Goal: Use online tool/utility

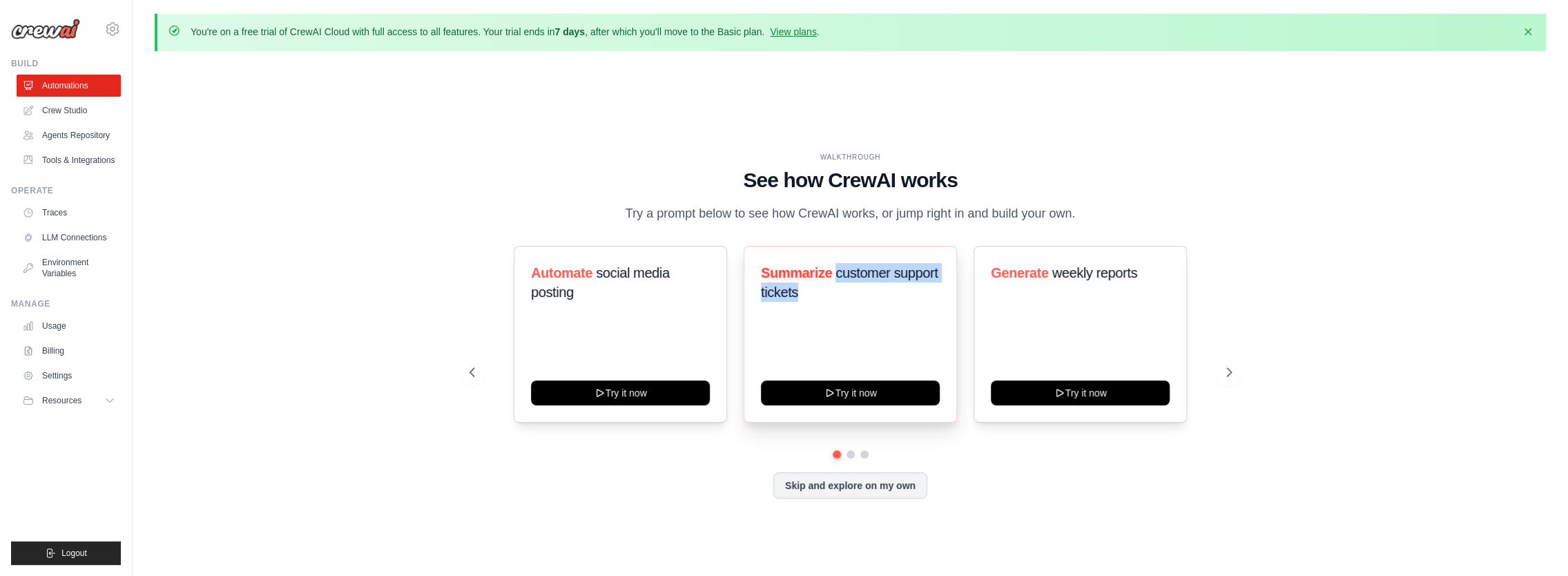
drag, startPoint x: 837, startPoint y: 266, endPoint x: 859, endPoint y: 310, distance: 49.2
click at [859, 310] on div "Summarize customer support tickets" at bounding box center [850, 288] width 178 height 50
click at [1270, 380] on div "WALKTHROUGH See how [PERSON_NAME] works Try a prompt below to see how [PERSON_N…" at bounding box center [850, 336] width 1391 height 548
drag, startPoint x: 1044, startPoint y: 263, endPoint x: 1150, endPoint y: 266, distance: 106.0
click at [1150, 266] on h3 "Generate weekly reports" at bounding box center [1080, 273] width 178 height 19
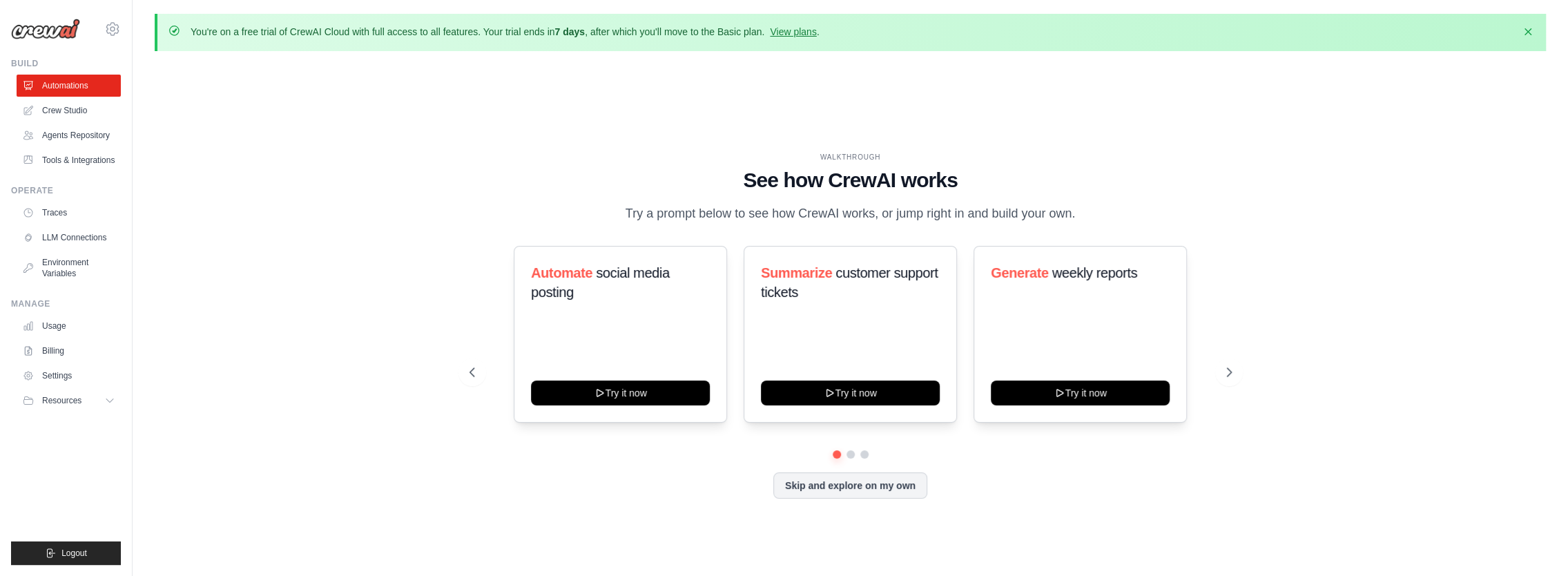
drag, startPoint x: 1150, startPoint y: 266, endPoint x: 1276, endPoint y: 300, distance: 130.5
click at [1276, 300] on div "WALKTHROUGH See how CrewAI works Try a prompt below to see how CrewAI works, or…" at bounding box center [850, 336] width 1391 height 548
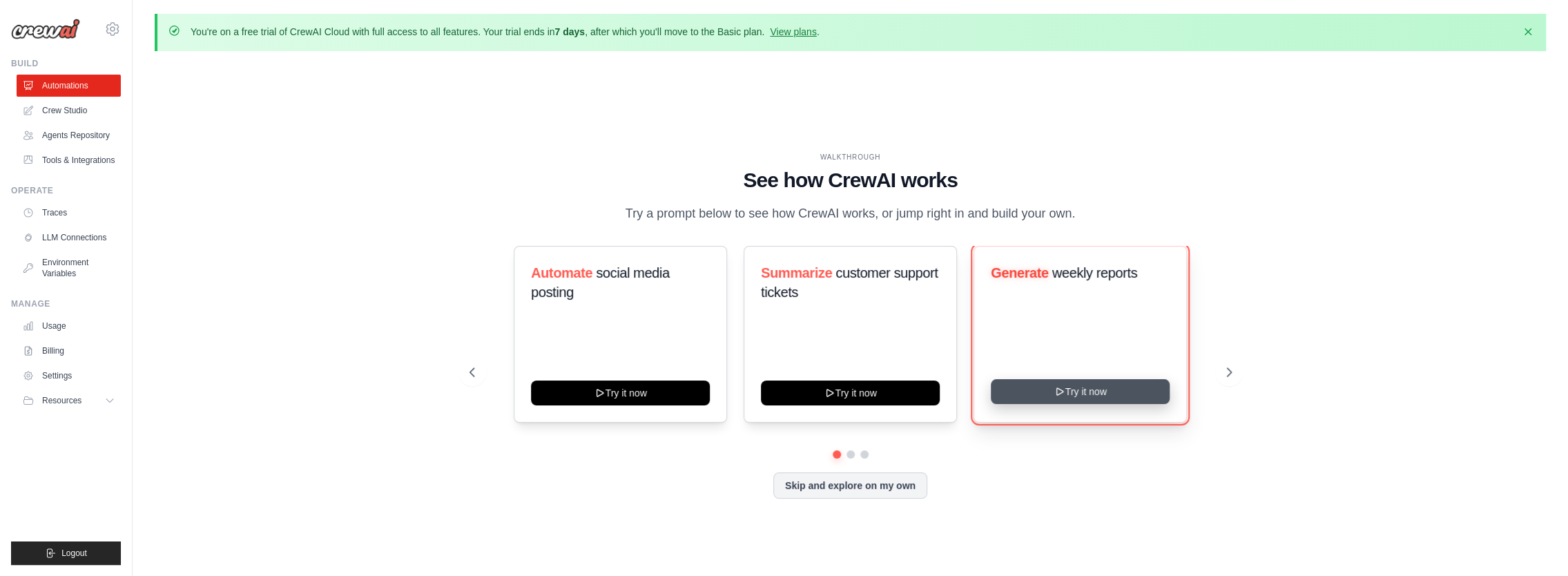
click at [1072, 399] on button "Try it now" at bounding box center [1080, 391] width 178 height 25
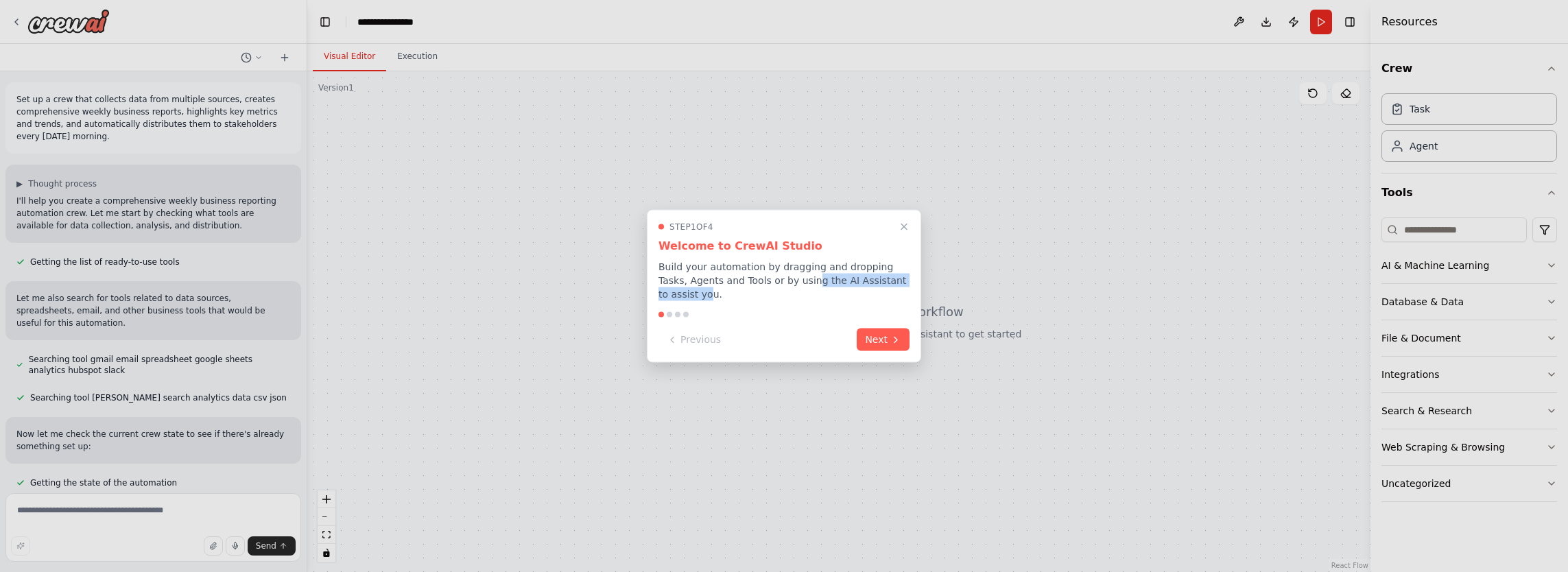
drag, startPoint x: 772, startPoint y: 288, endPoint x: 903, endPoint y: 291, distance: 131.0
click at [903, 291] on p "Build your automation by dragging and dropping Tasks, Agents and Tools or by us…" at bounding box center [783, 280] width 251 height 41
drag, startPoint x: 903, startPoint y: 291, endPoint x: 886, endPoint y: 340, distance: 51.9
click at [885, 340] on button "Next" at bounding box center [883, 340] width 53 height 23
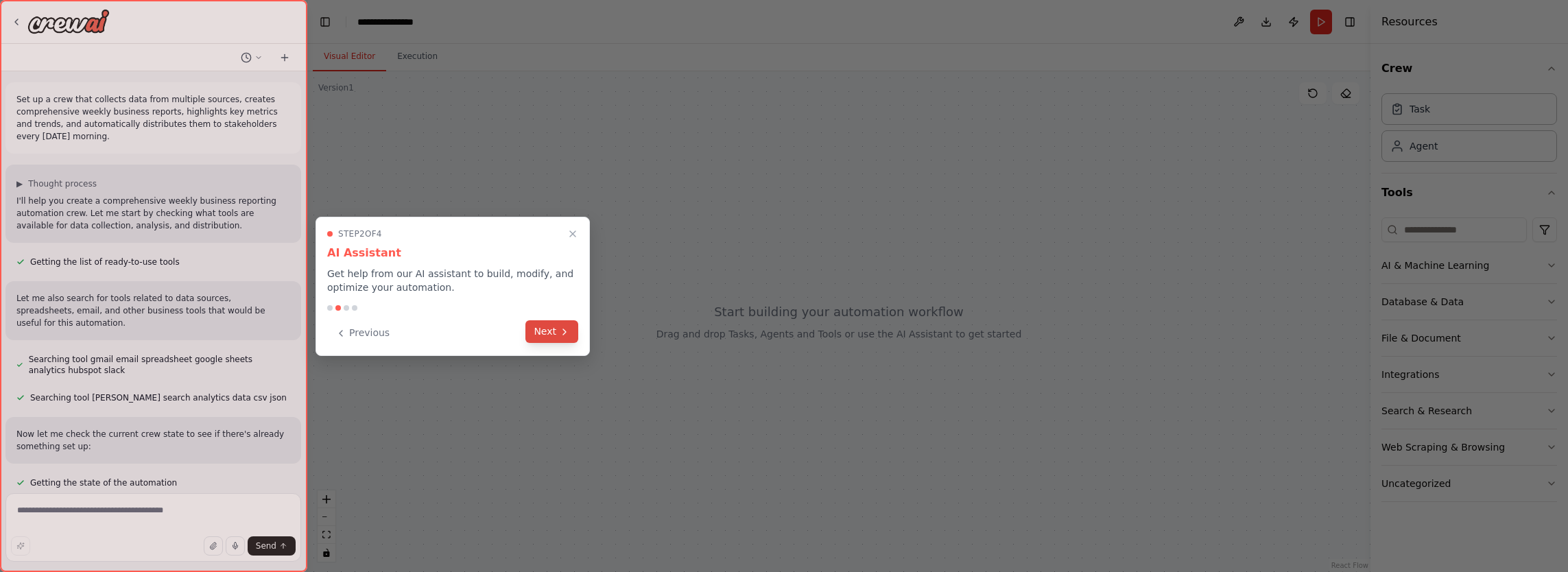
click at [552, 328] on button "Next" at bounding box center [552, 331] width 53 height 23
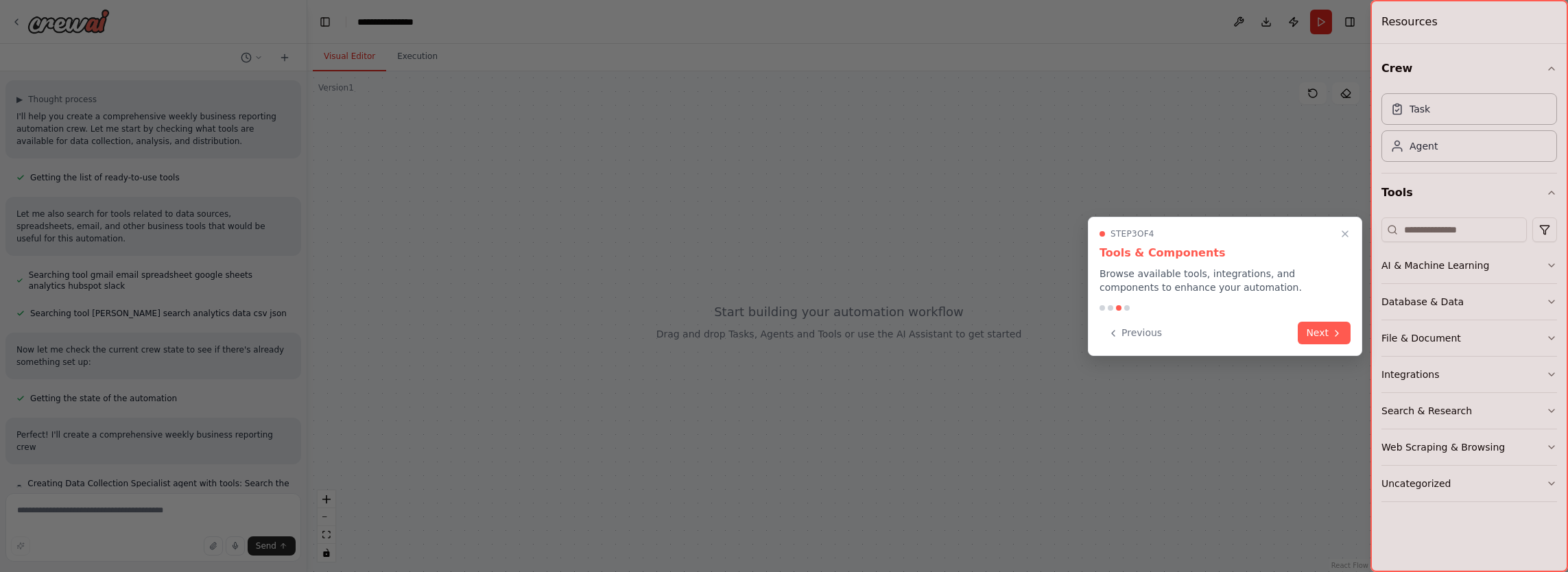
scroll to position [96, 0]
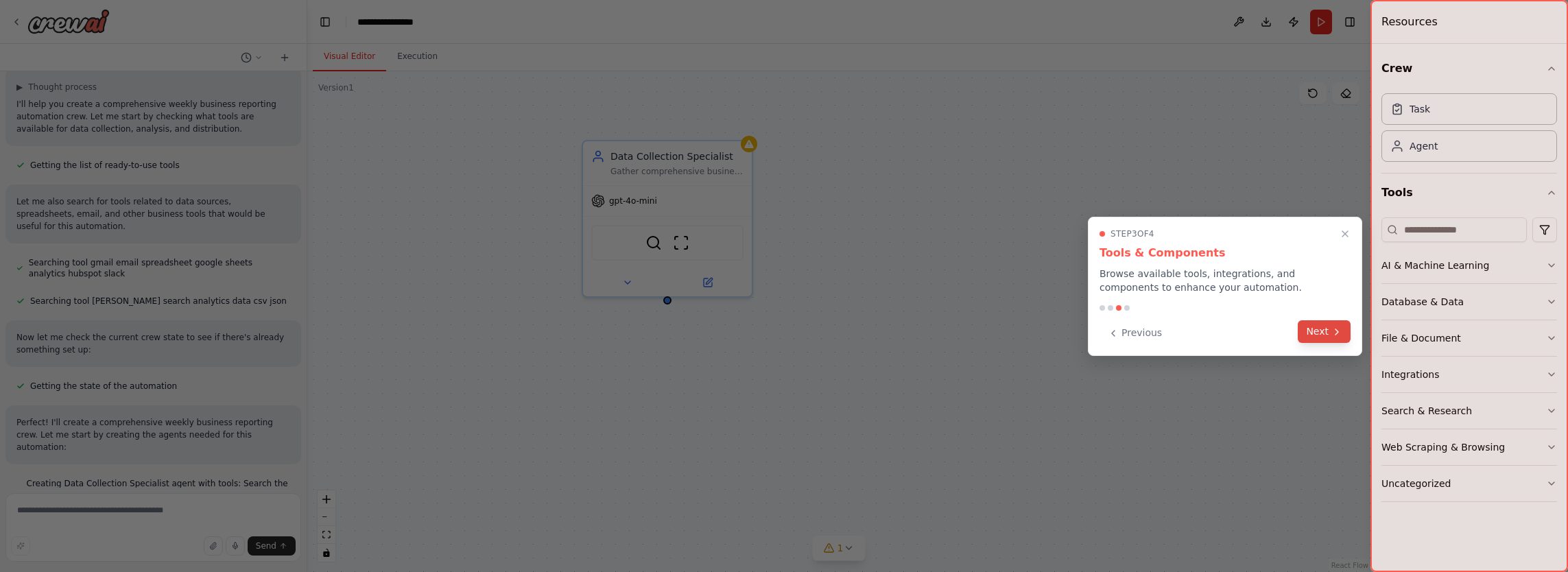
click at [1327, 333] on button "Next" at bounding box center [1324, 331] width 53 height 23
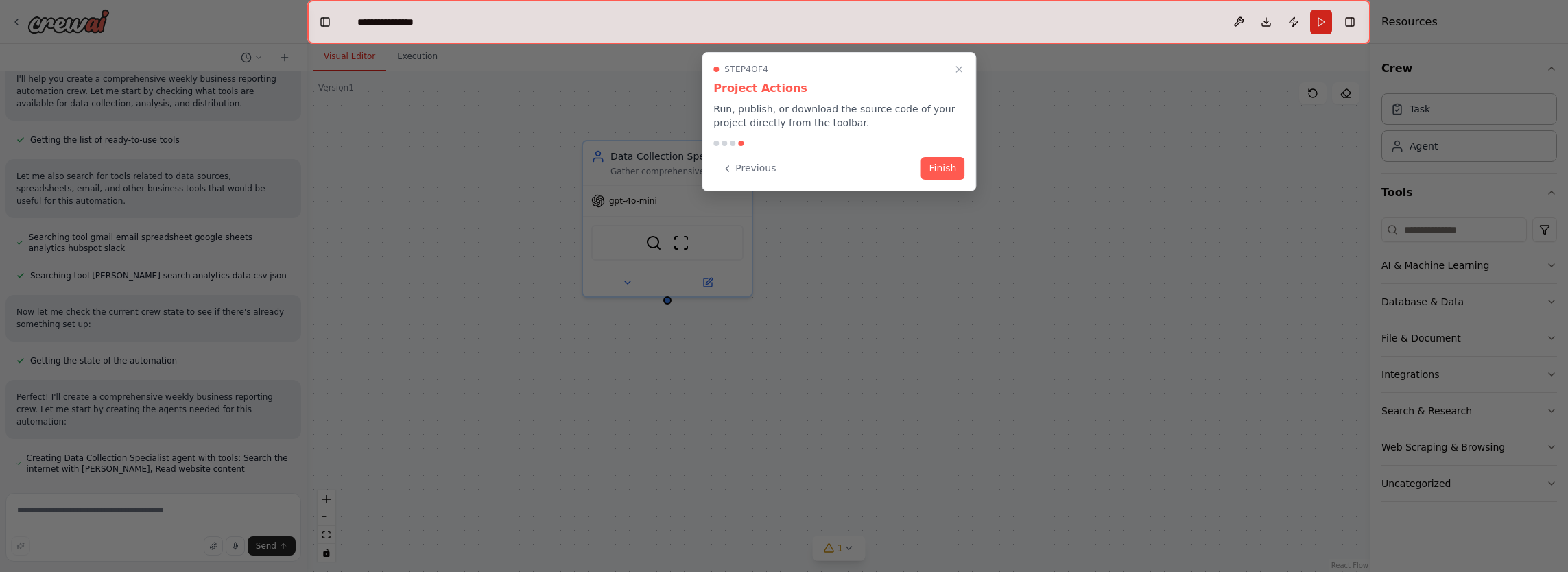
scroll to position [124, 0]
drag, startPoint x: 764, startPoint y: 110, endPoint x: 944, endPoint y: 122, distance: 180.4
click at [944, 122] on p "Run, publish, or download the source code of your project directly from the too…" at bounding box center [838, 116] width 251 height 28
drag, startPoint x: 944, startPoint y: 122, endPoint x: 924, endPoint y: 138, distance: 25.6
click at [924, 138] on div "Step 4 of 4 Project Actions Run, publish, or download the source code of your p…" at bounding box center [838, 122] width 274 height 140
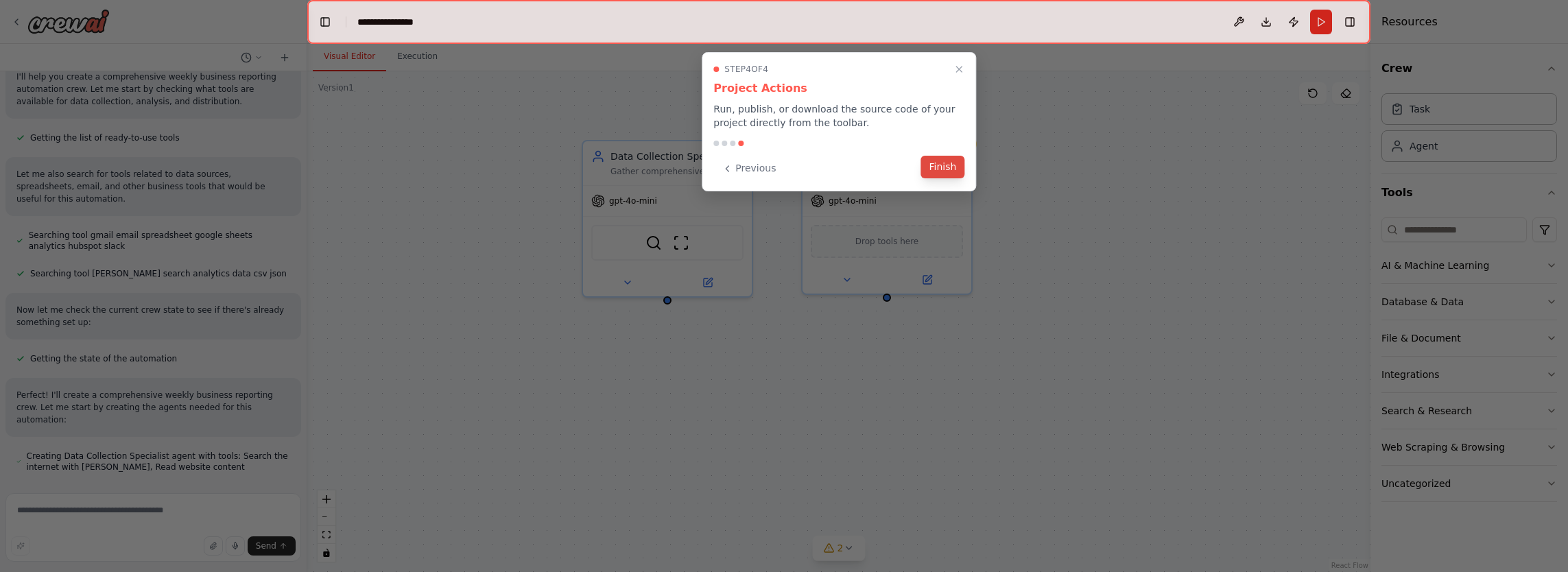
click at [935, 174] on button "Finish" at bounding box center [942, 167] width 44 height 23
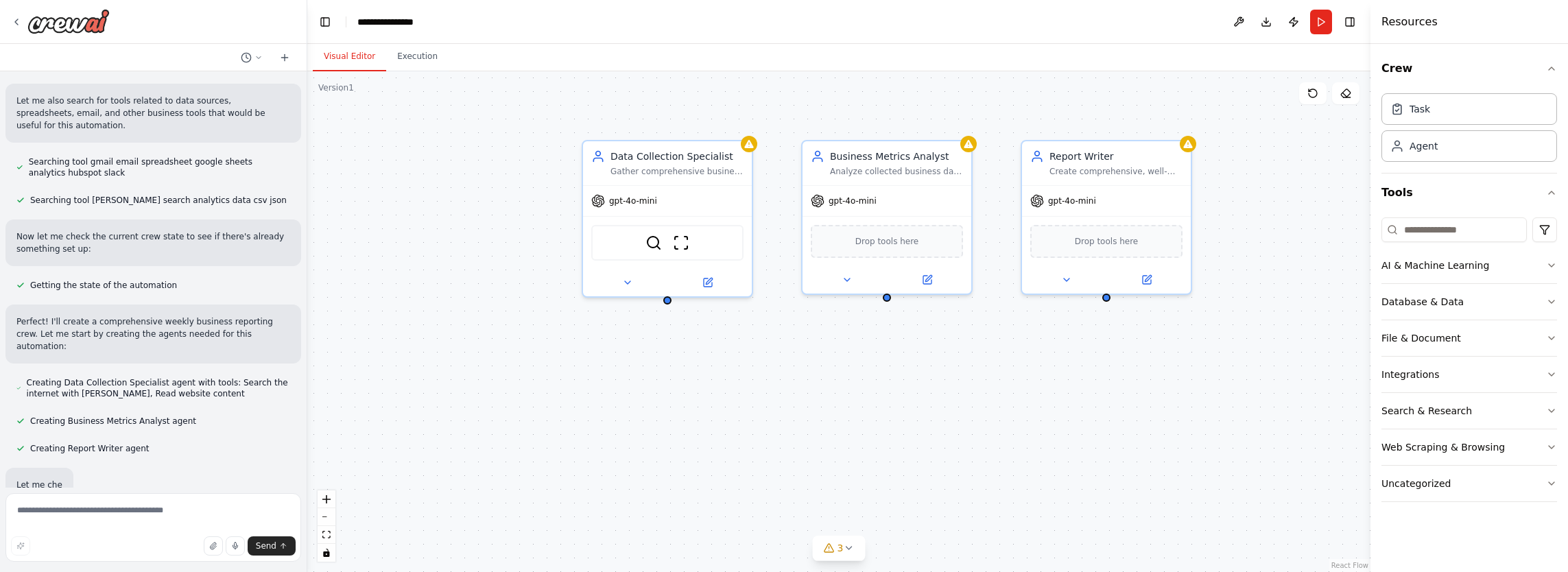
scroll to position [224, 0]
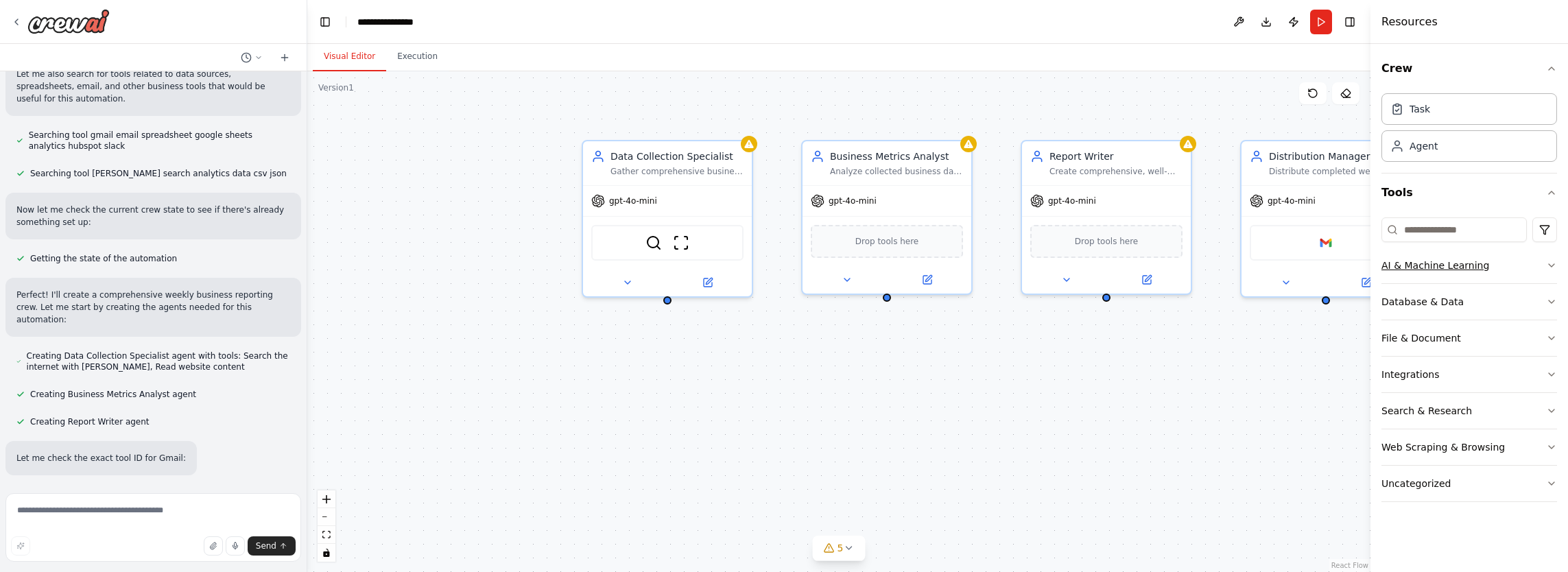
click at [1505, 263] on button "AI & Machine Learning" at bounding box center [1468, 265] width 175 height 36
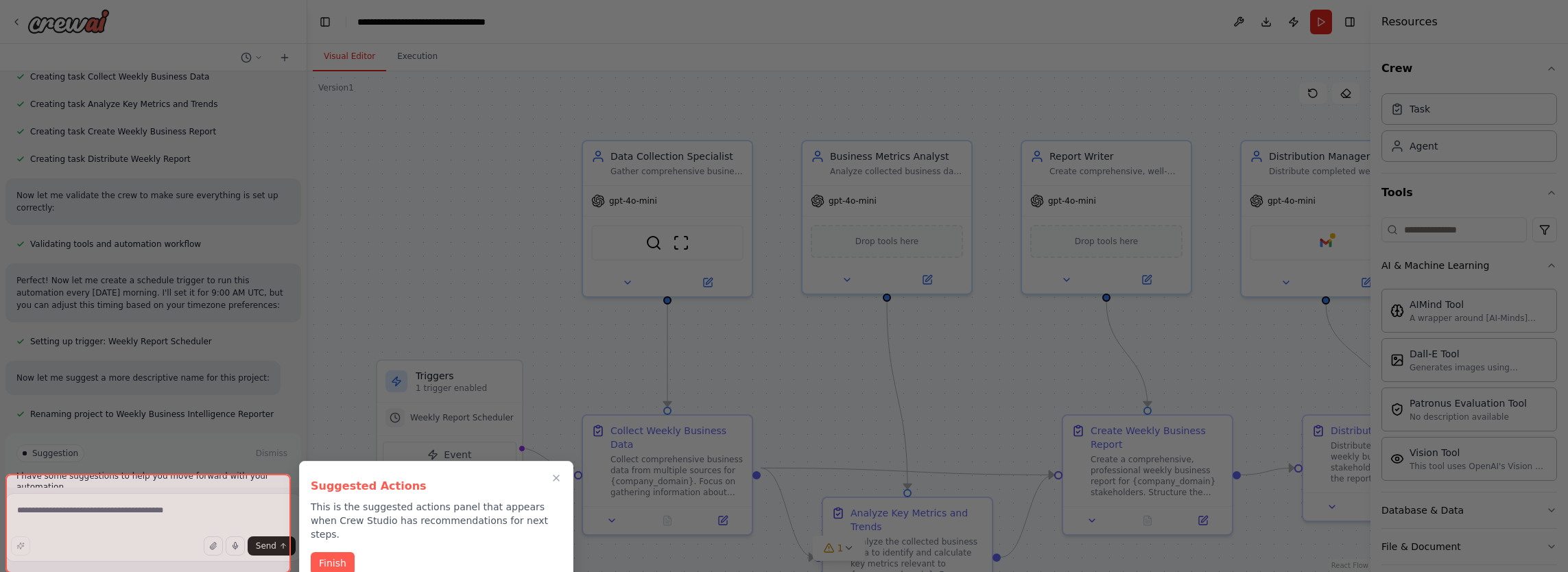
scroll to position [733, 0]
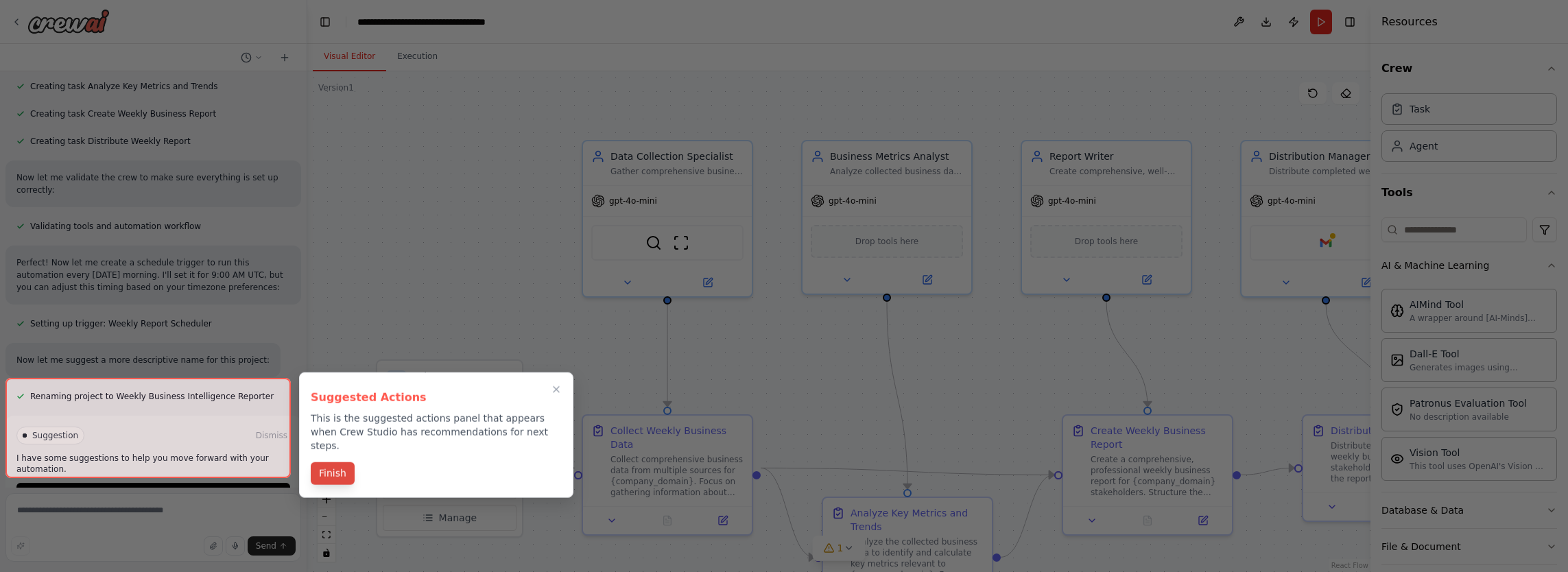
click at [339, 470] on button "Finish" at bounding box center [332, 473] width 44 height 23
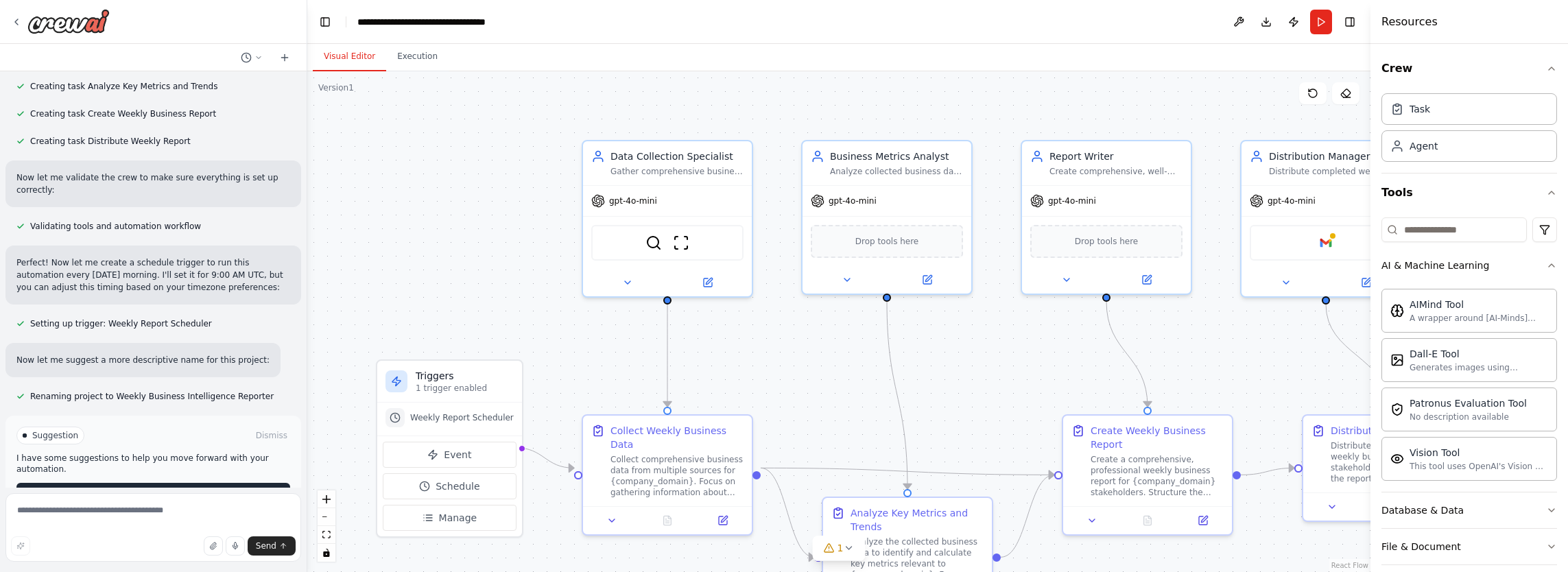
click at [155, 488] on span "Run Automation" at bounding box center [159, 494] width 66 height 11
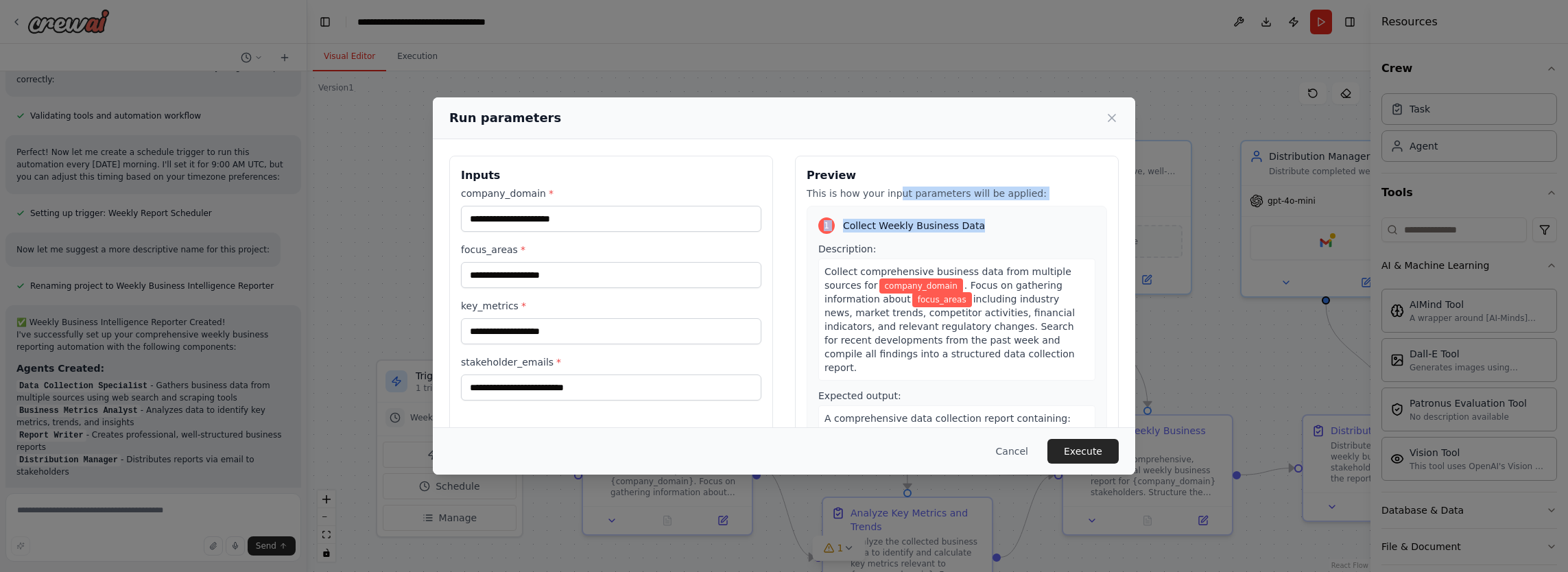
drag, startPoint x: 883, startPoint y: 186, endPoint x: 1041, endPoint y: 207, distance: 159.4
click at [1041, 207] on div "Preview This is how your input parameters will be applied: 1 Collect Weekly Bus…" at bounding box center [957, 319] width 324 height 325
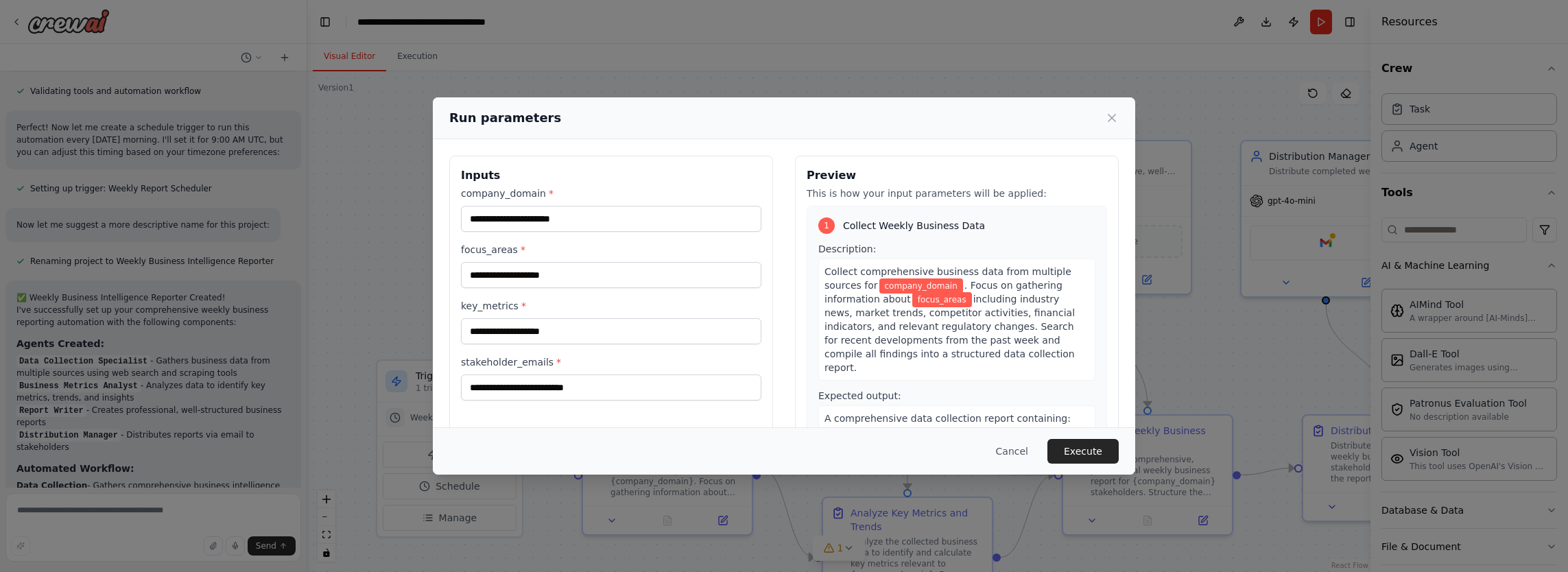
drag, startPoint x: 1041, startPoint y: 207, endPoint x: 995, endPoint y: 319, distance: 121.1
click at [995, 319] on div "Collect comprehensive business data from multiple sources for company_domain . …" at bounding box center [957, 320] width 277 height 122
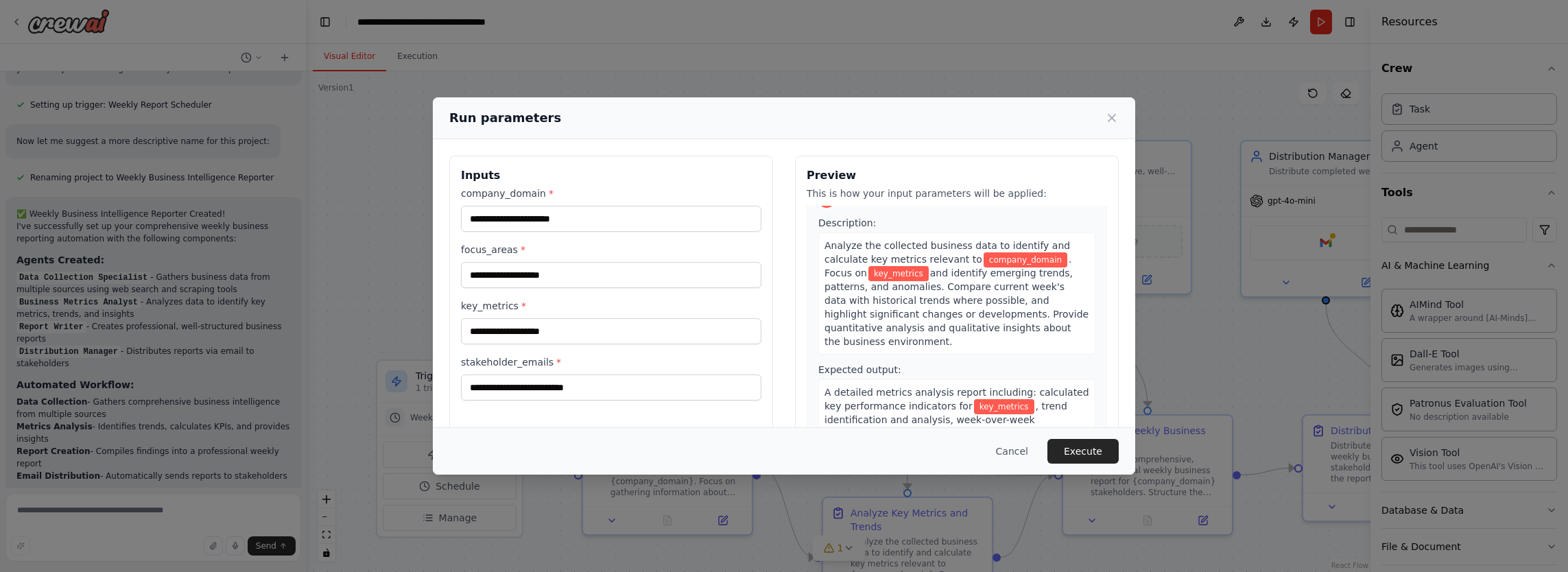
scroll to position [275, 0]
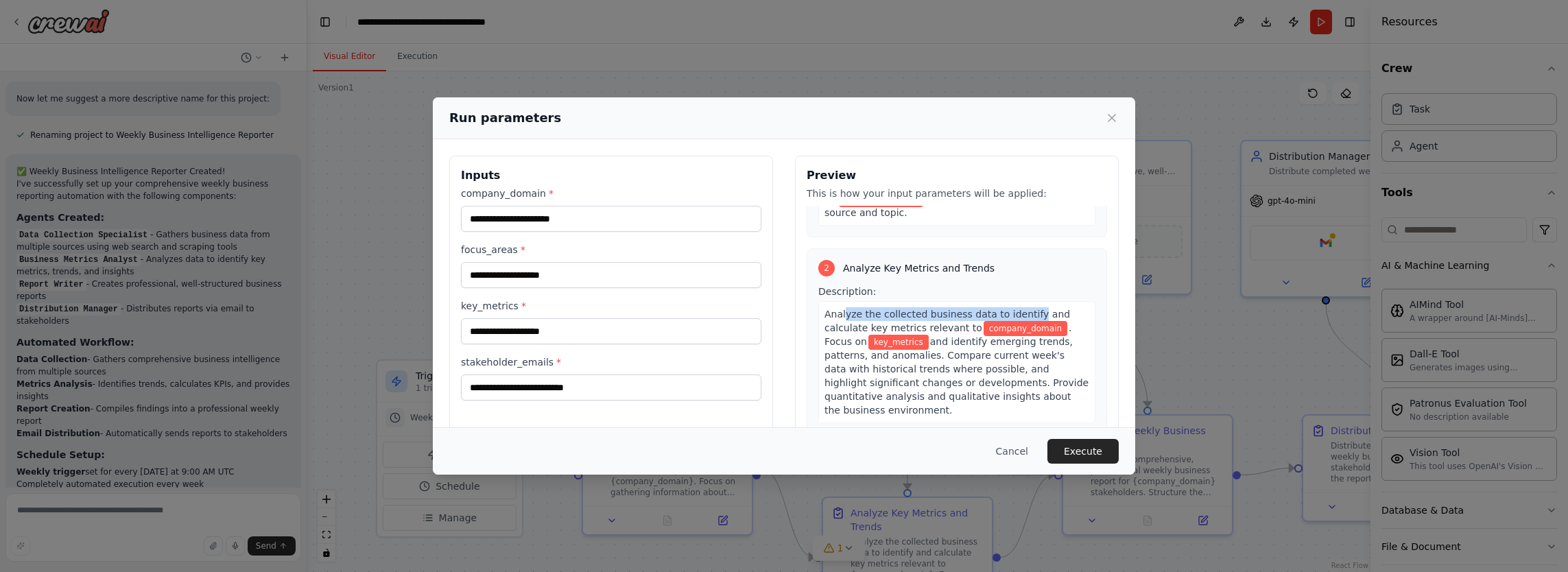
drag, startPoint x: 836, startPoint y: 286, endPoint x: 1014, endPoint y: 281, distance: 178.1
click at [1014, 308] on span "Analyze the collected business data to identify and calculate key metrics relev…" at bounding box center [946, 320] width 245 height 25
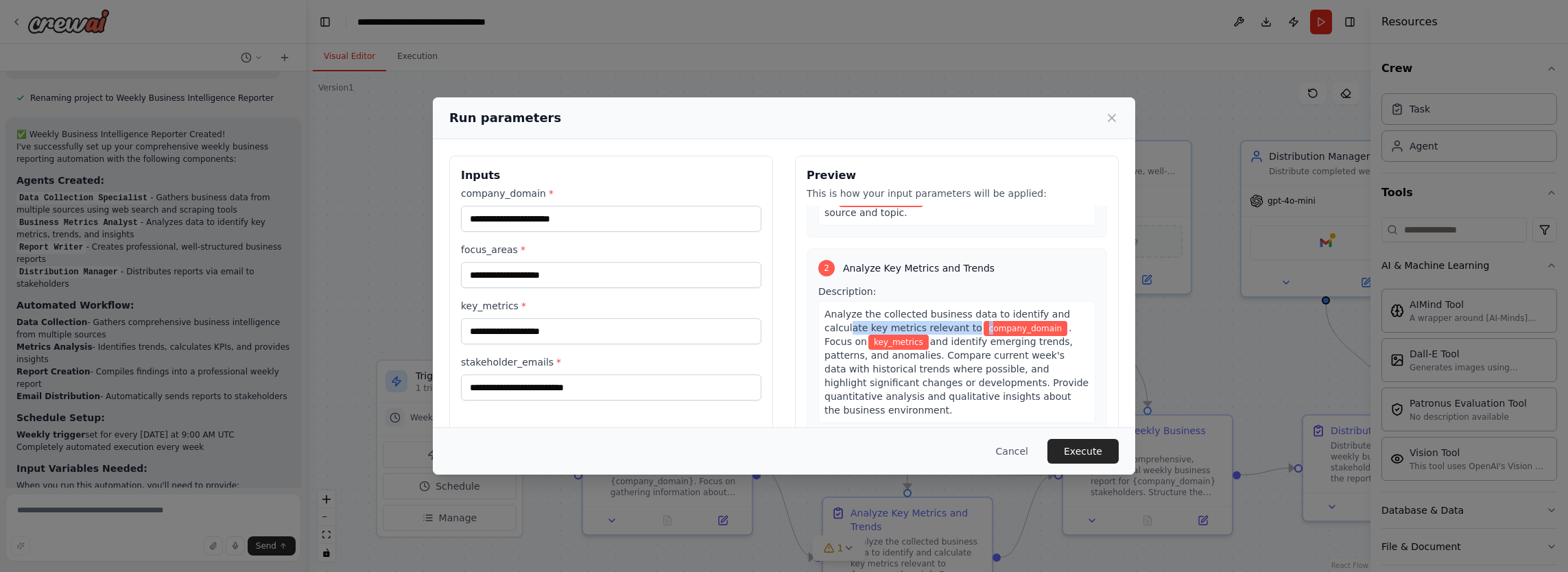
drag, startPoint x: 844, startPoint y: 294, endPoint x: 967, endPoint y: 297, distance: 123.0
click at [967, 301] on div "Analyze the collected business data to identify and calculate key metrics relev…" at bounding box center [957, 362] width 277 height 122
drag, startPoint x: 967, startPoint y: 297, endPoint x: 946, endPoint y: 350, distance: 57.0
click at [946, 350] on span "and identify emerging trends, patterns, and anomalies. Compare current week's d…" at bounding box center [957, 376] width 264 height 80
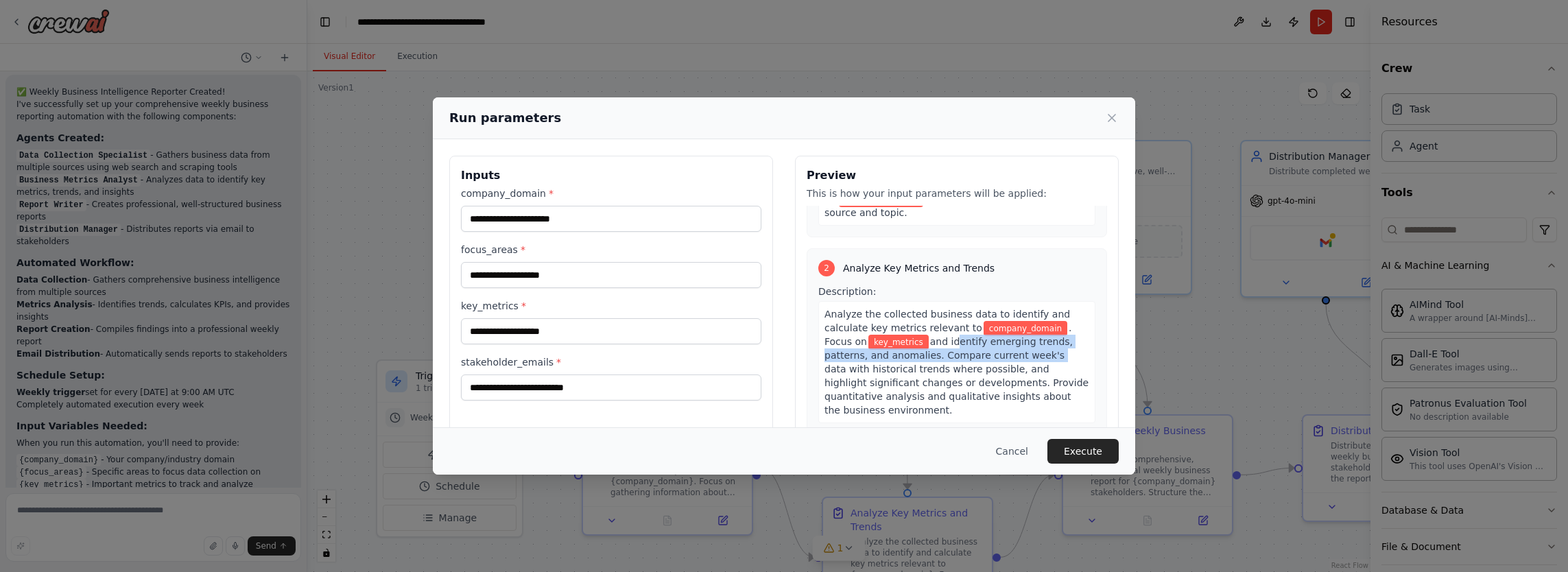
scroll to position [1085, 0]
drag, startPoint x: 914, startPoint y: 317, endPoint x: 1023, endPoint y: 326, distance: 109.4
click at [1023, 336] on span "and identify emerging trends, patterns, and anomalies. Compare current week's d…" at bounding box center [957, 376] width 264 height 80
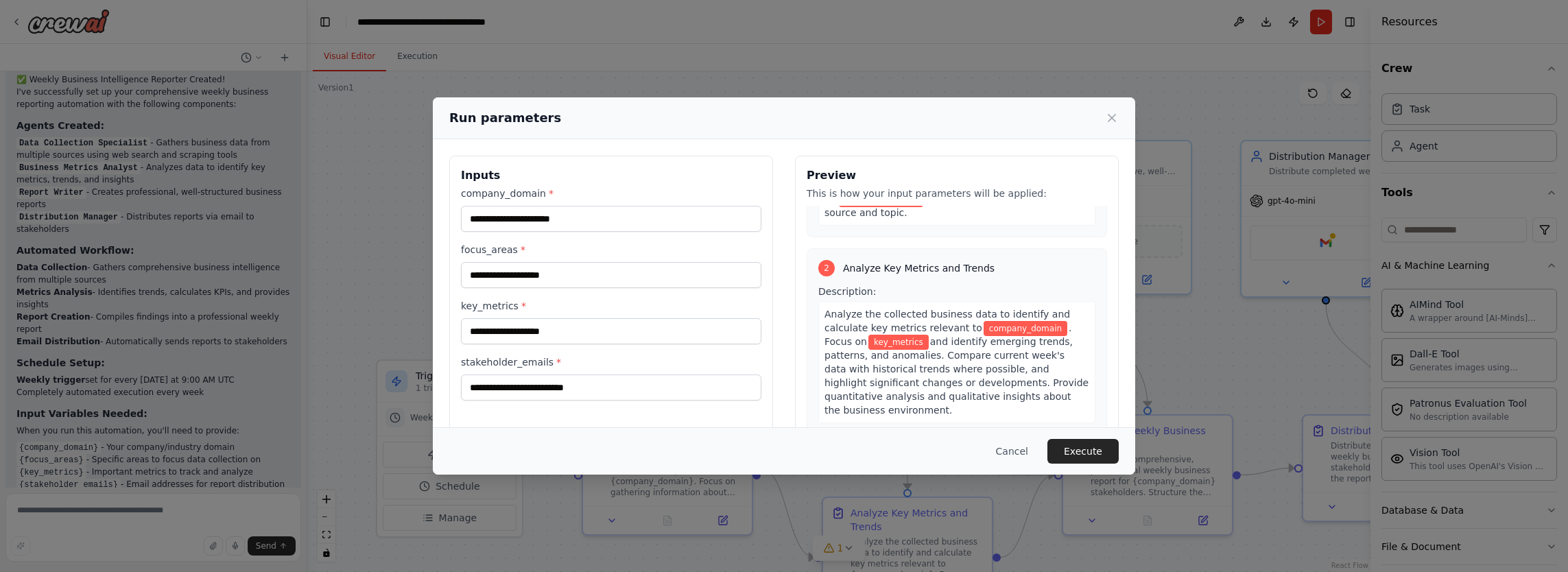
drag, startPoint x: 1023, startPoint y: 326, endPoint x: 961, endPoint y: 362, distance: 71.7
click at [961, 362] on span "and identify emerging trends, patterns, and anomalies. Compare current week's d…" at bounding box center [957, 376] width 264 height 80
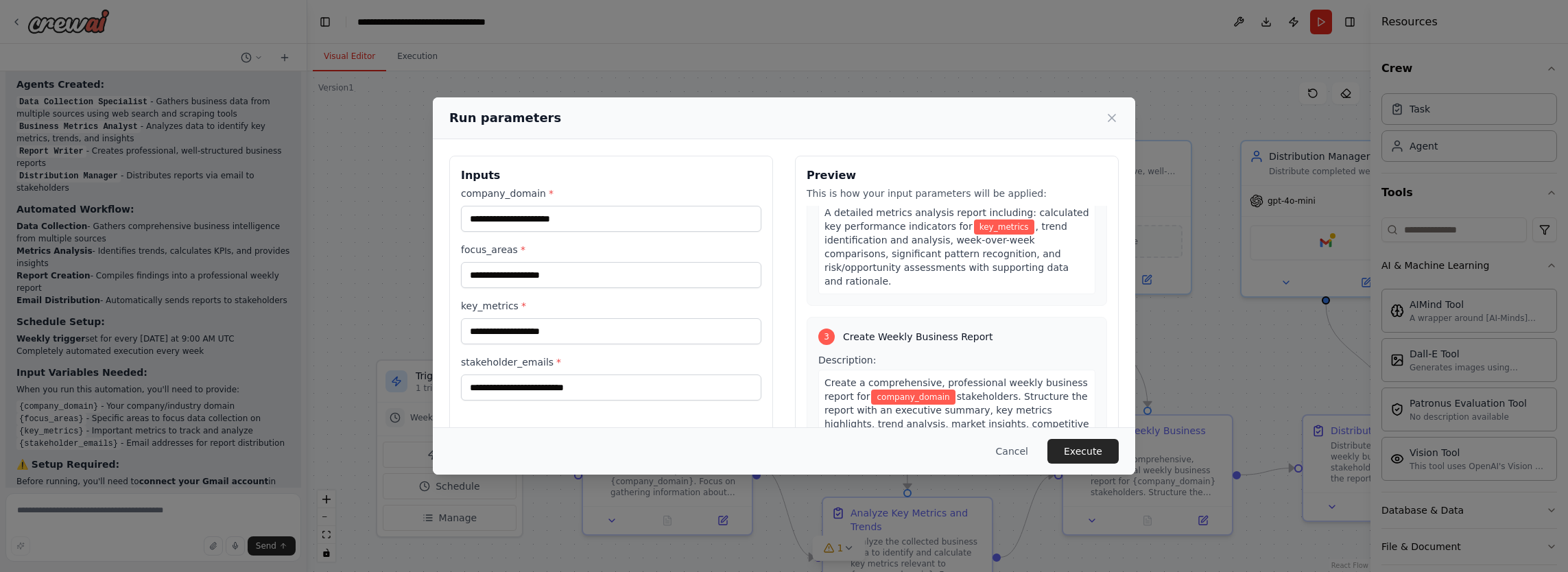
scroll to position [549, 0]
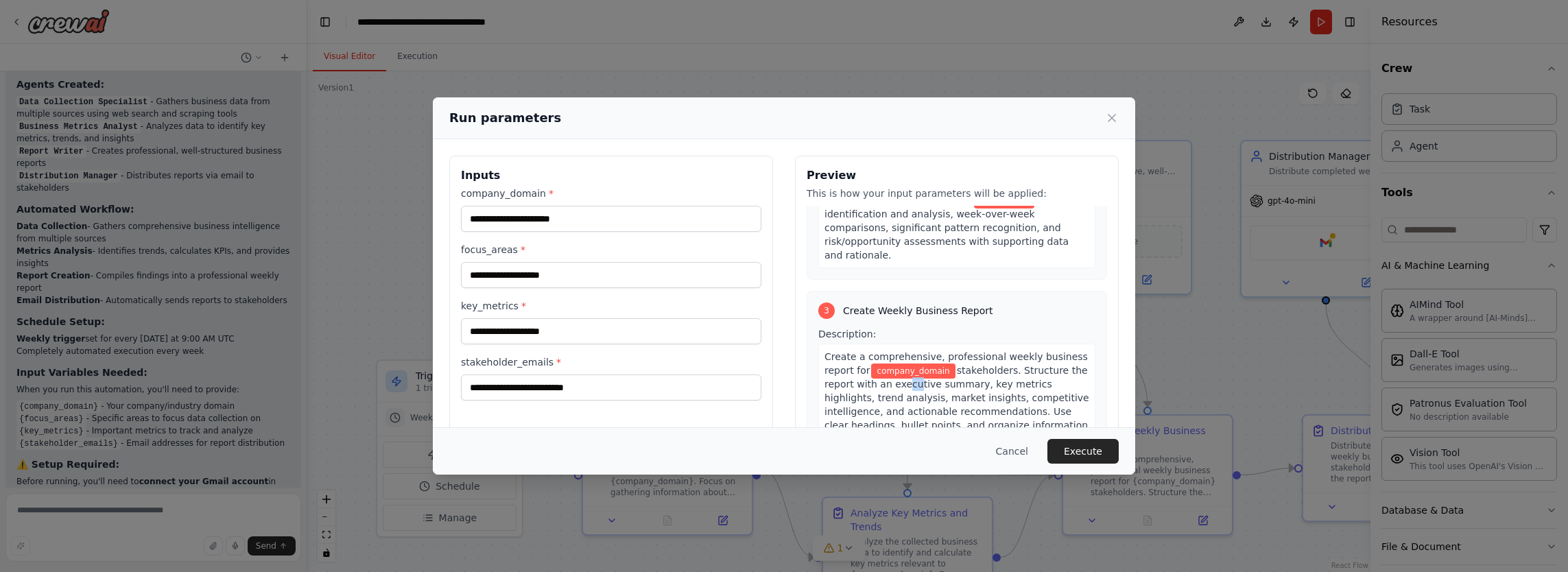
drag, startPoint x: 890, startPoint y: 320, endPoint x: 900, endPoint y: 321, distance: 10.0
click at [900, 365] on span "stakeholders. Structure the report with an executive summary, key metrics highl…" at bounding box center [957, 411] width 264 height 94
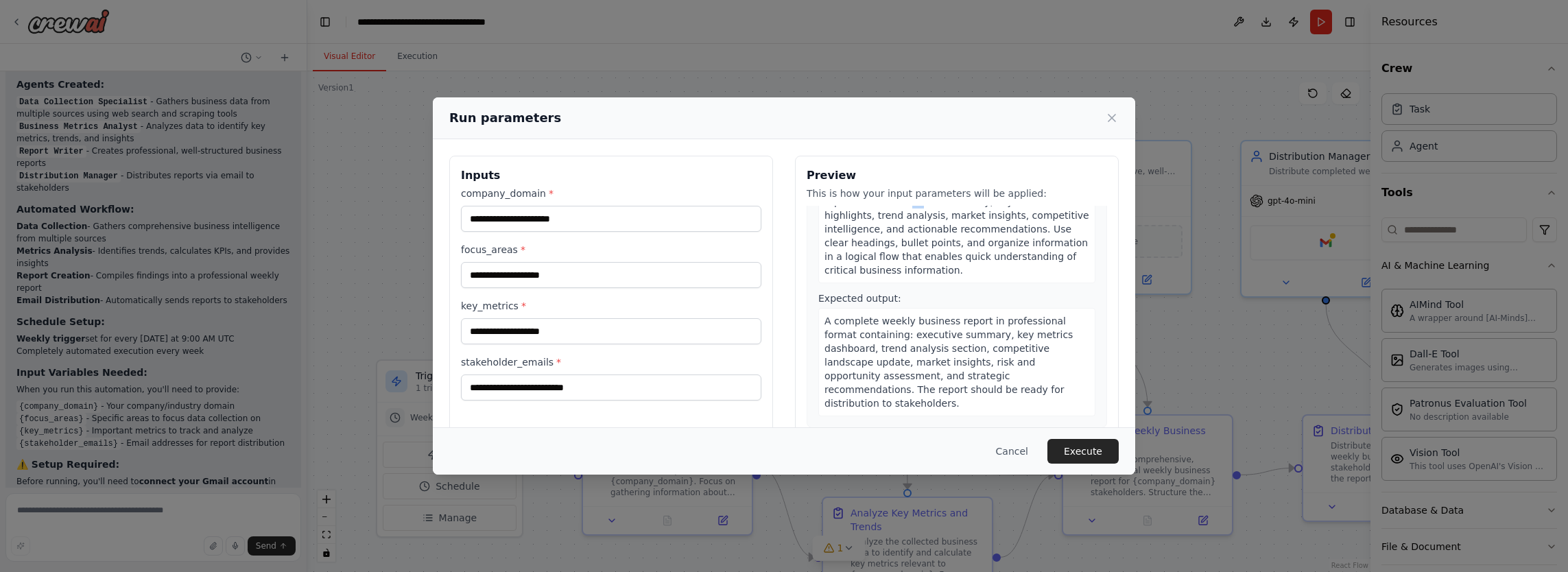
scroll to position [755, 0]
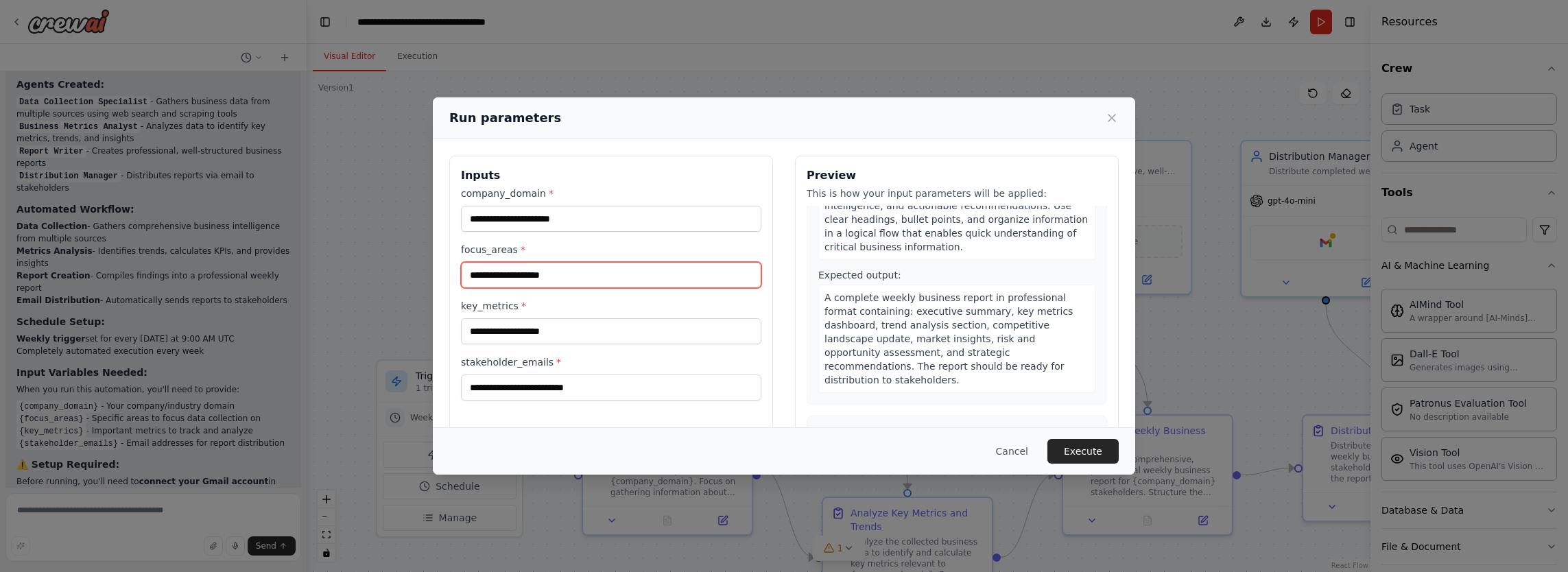
click at [519, 275] on input "focus_areas *" at bounding box center [610, 275] width 300 height 26
click at [519, 324] on input "key_metrics *" at bounding box center [610, 331] width 300 height 26
click at [513, 236] on div "company_domain * focus_areas * key_metrics * stakeholder_emails *" at bounding box center [610, 293] width 300 height 214
click at [520, 210] on input "company_domain *" at bounding box center [610, 219] width 300 height 26
click at [521, 267] on input "focus_areas *" at bounding box center [610, 275] width 300 height 26
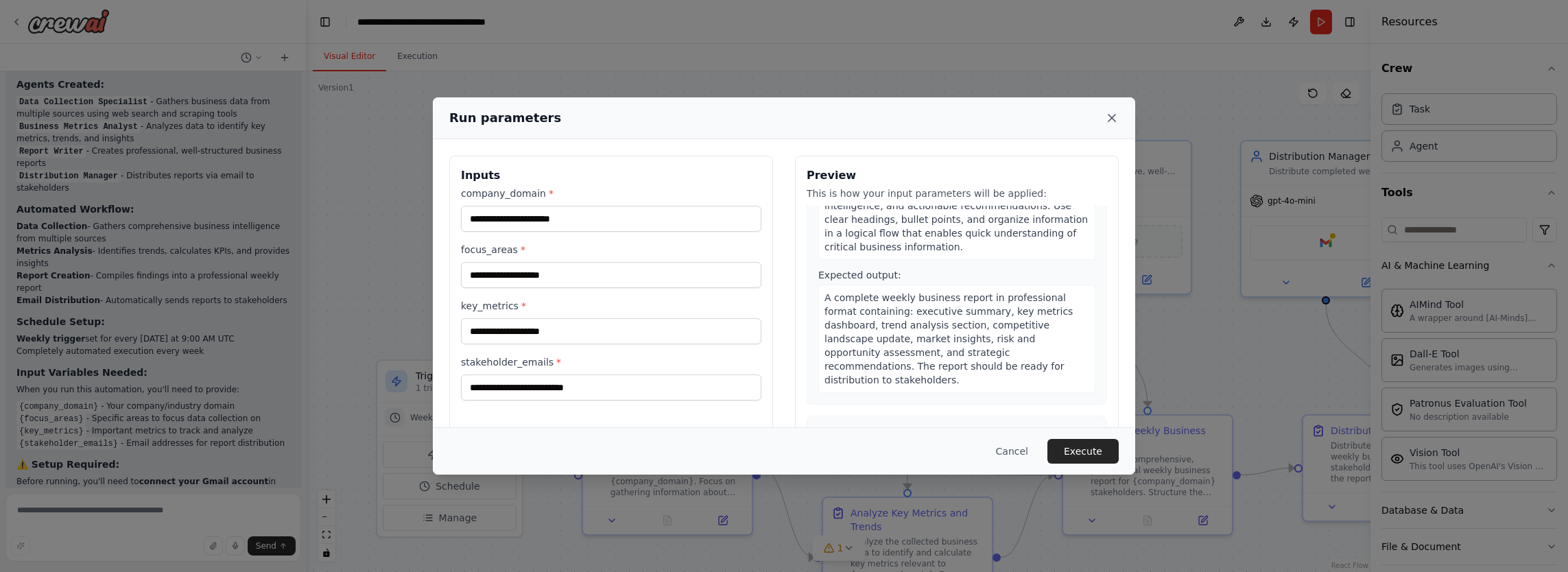
click at [1110, 118] on icon at bounding box center [1111, 118] width 14 height 14
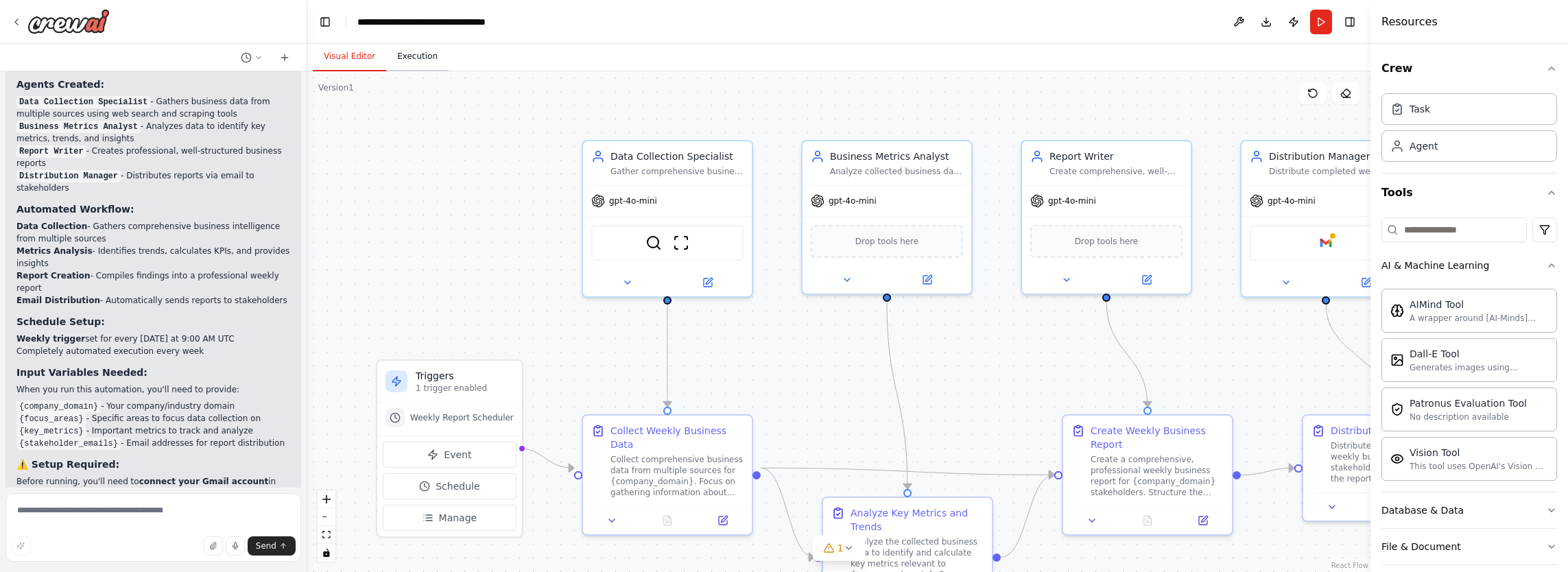
click at [409, 63] on button "Execution" at bounding box center [418, 56] width 62 height 28
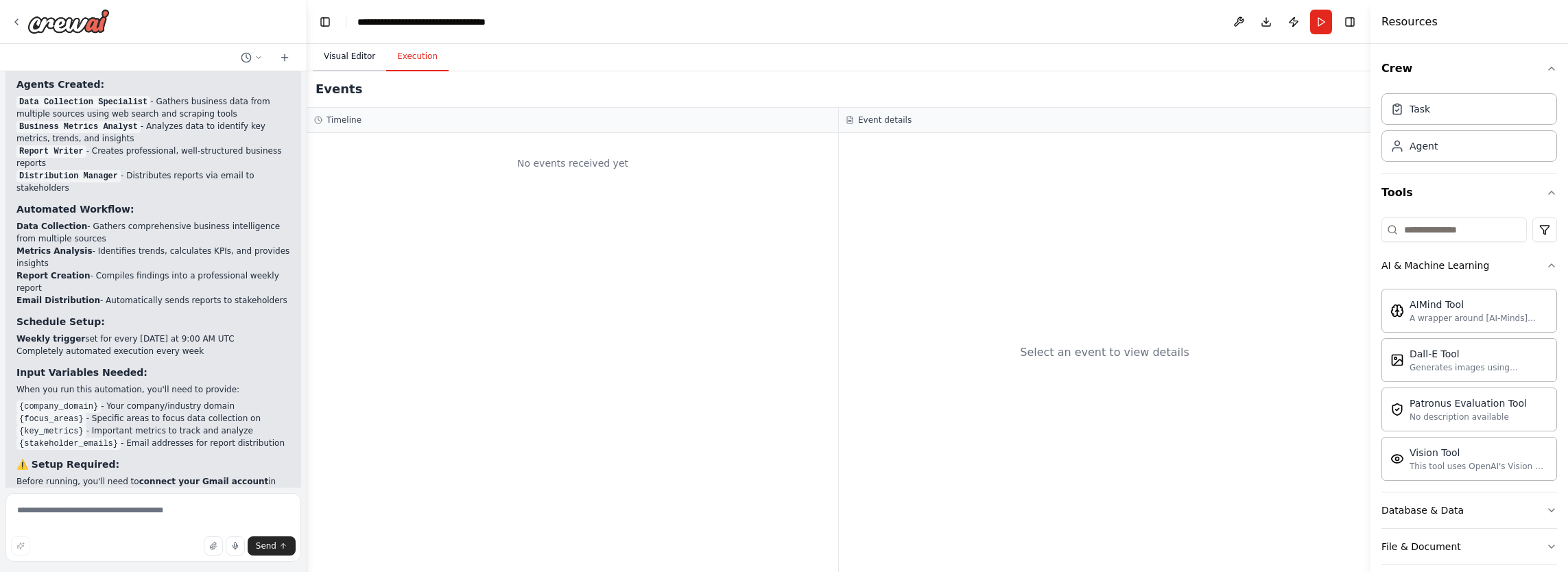
click at [358, 61] on button "Visual Editor" at bounding box center [350, 56] width 73 height 28
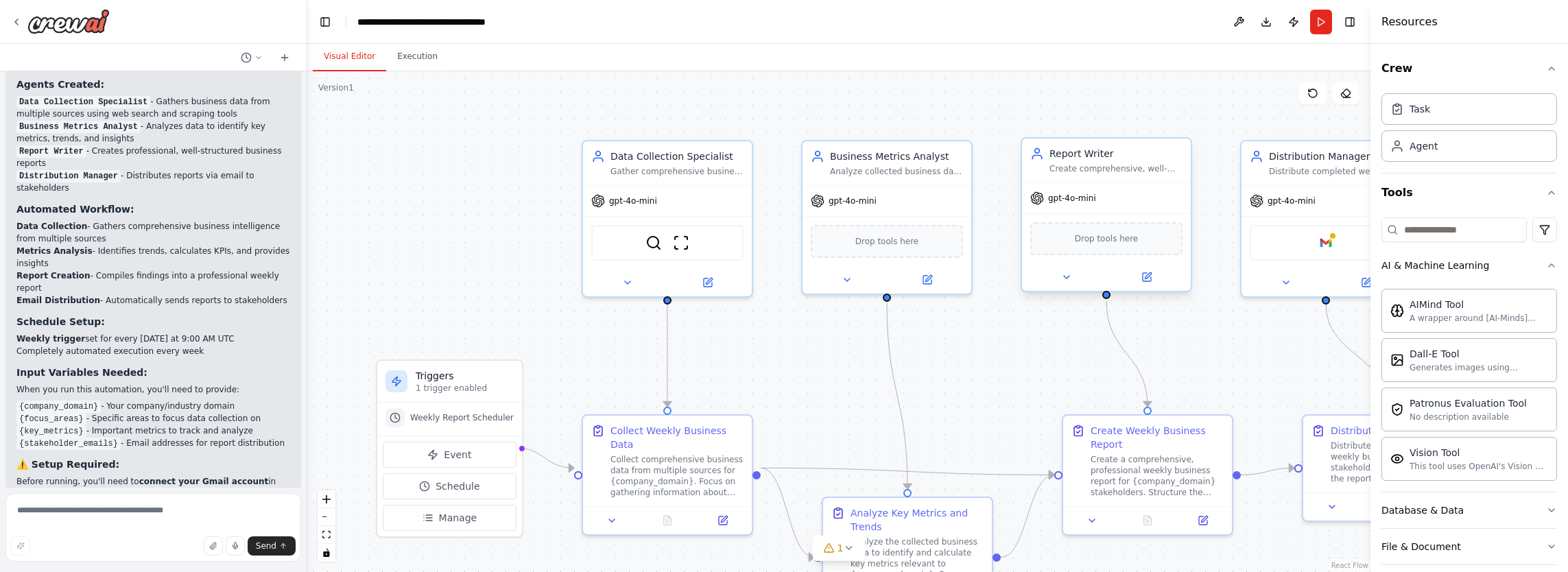
click at [1108, 173] on div "Create comprehensive, well-structured weekly business reports that highlight ke…" at bounding box center [1115, 169] width 133 height 11
click at [936, 168] on div "Analyze collected business data to identify key metrics, trends, and insights f…" at bounding box center [896, 169] width 133 height 11
click at [1321, 20] on button "Run" at bounding box center [1321, 21] width 22 height 25
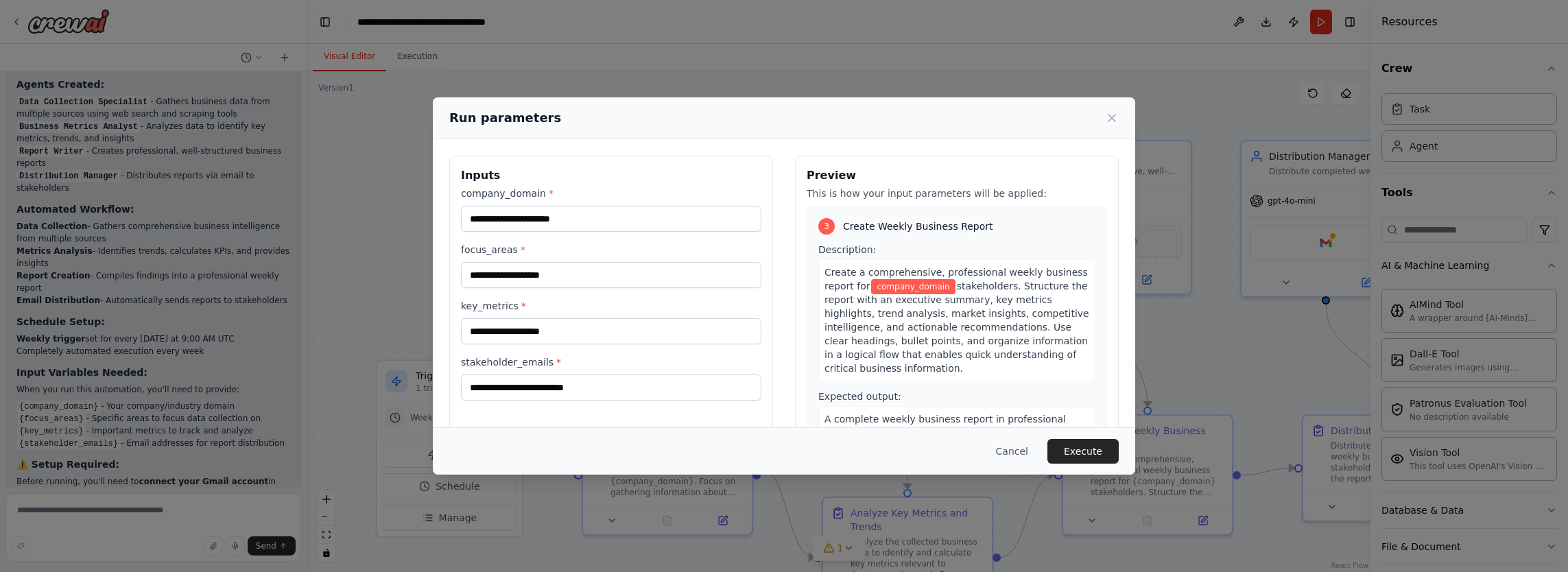
scroll to position [892, 0]
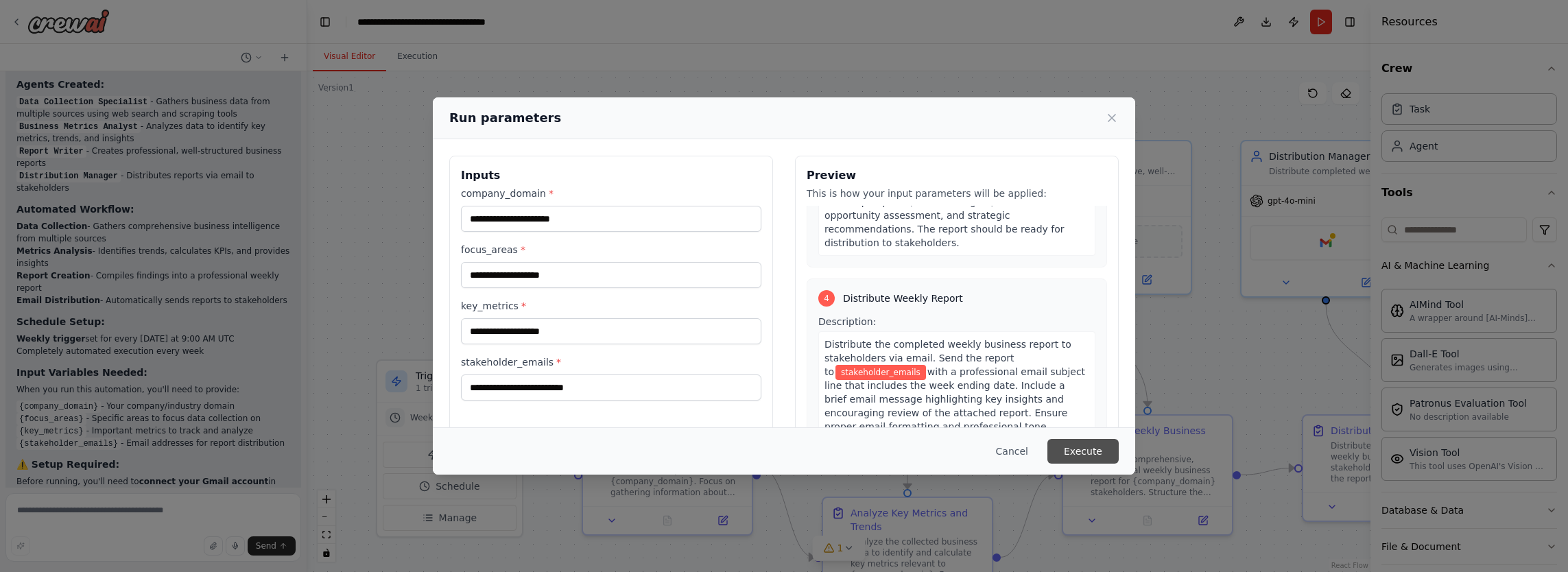
click at [1085, 450] on button "Execute" at bounding box center [1083, 451] width 72 height 25
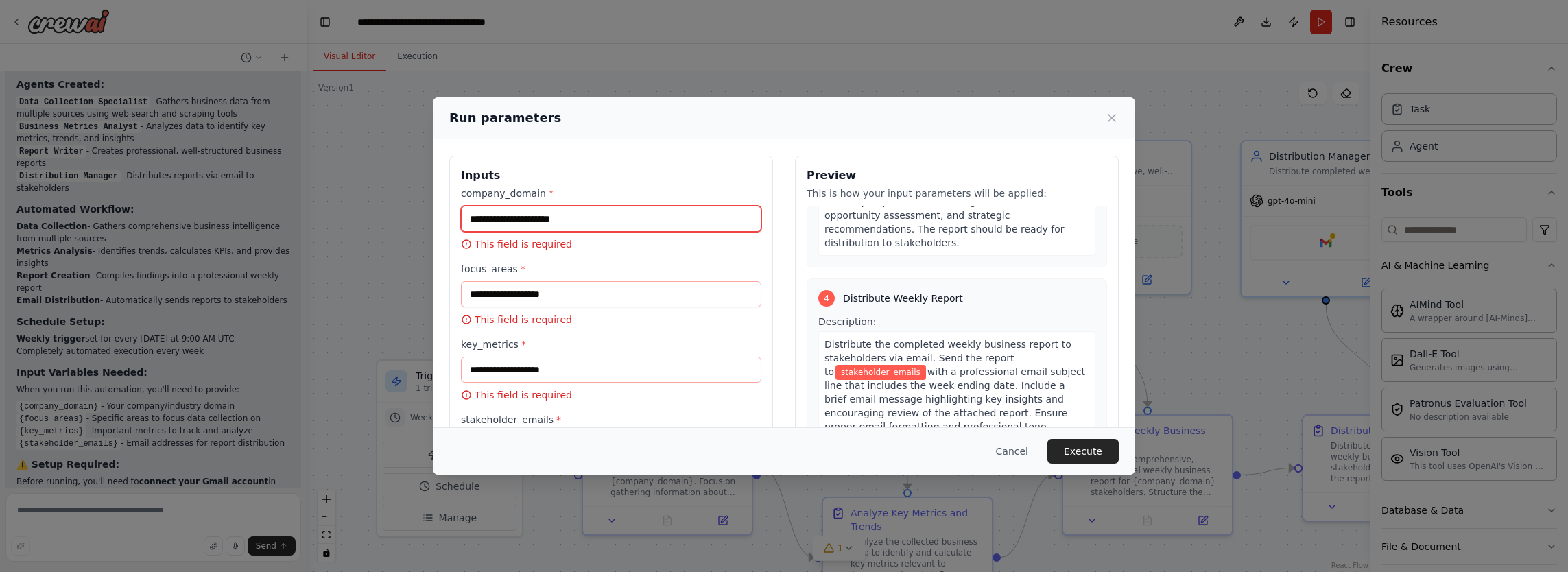
drag, startPoint x: 560, startPoint y: 221, endPoint x: 582, endPoint y: 221, distance: 22.0
click at [560, 221] on input "company_domain *" at bounding box center [610, 219] width 300 height 26
click at [584, 216] on input "company_domain *" at bounding box center [610, 219] width 300 height 26
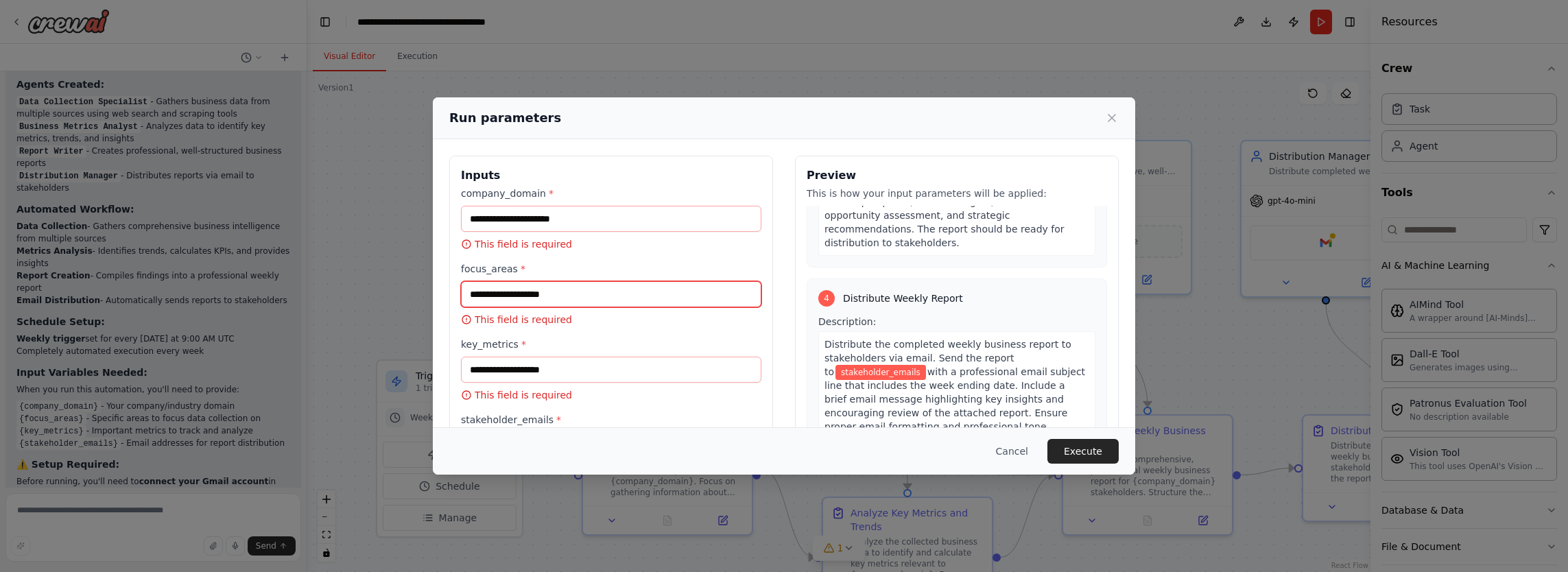
click at [581, 297] on input "focus_areas *" at bounding box center [610, 294] width 300 height 26
click at [519, 269] on label "focus_areas *" at bounding box center [610, 268] width 300 height 14
click at [519, 281] on input "focus_areas *" at bounding box center [610, 294] width 300 height 26
click at [521, 267] on span "*" at bounding box center [522, 269] width 5 height 11
click at [514, 281] on input "focus_areas *" at bounding box center [610, 294] width 300 height 26
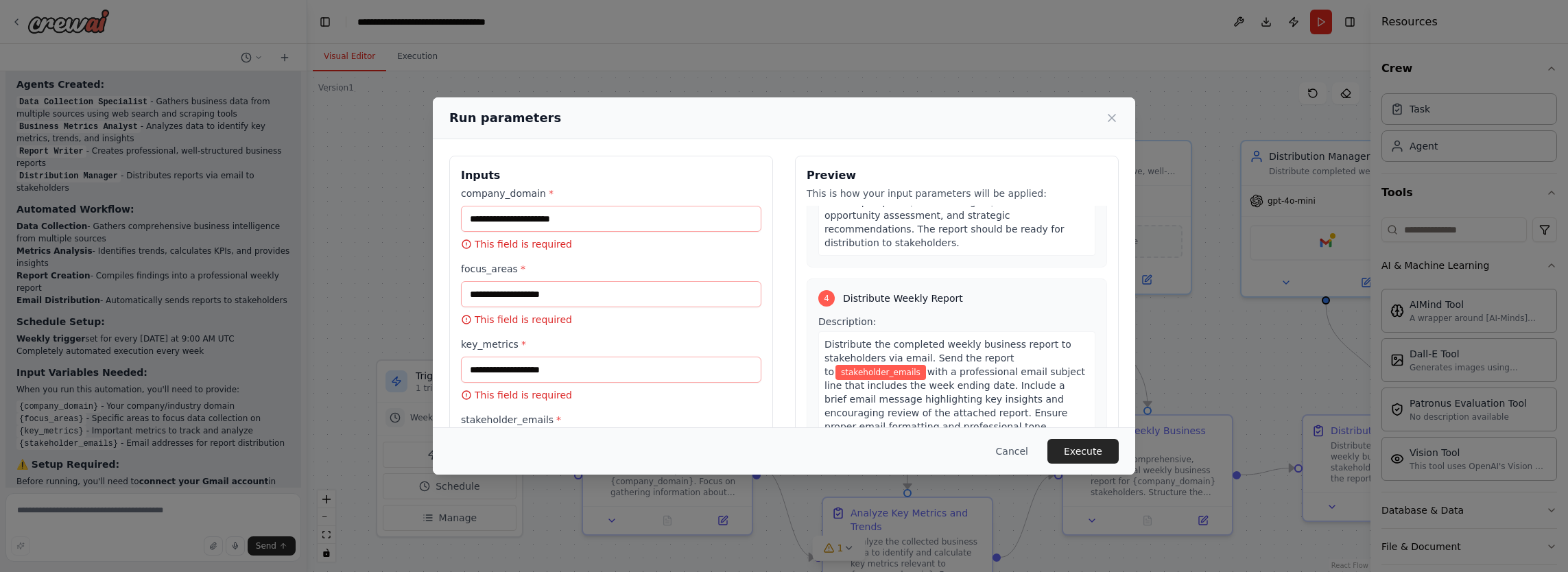
click at [468, 247] on icon at bounding box center [466, 244] width 11 height 11
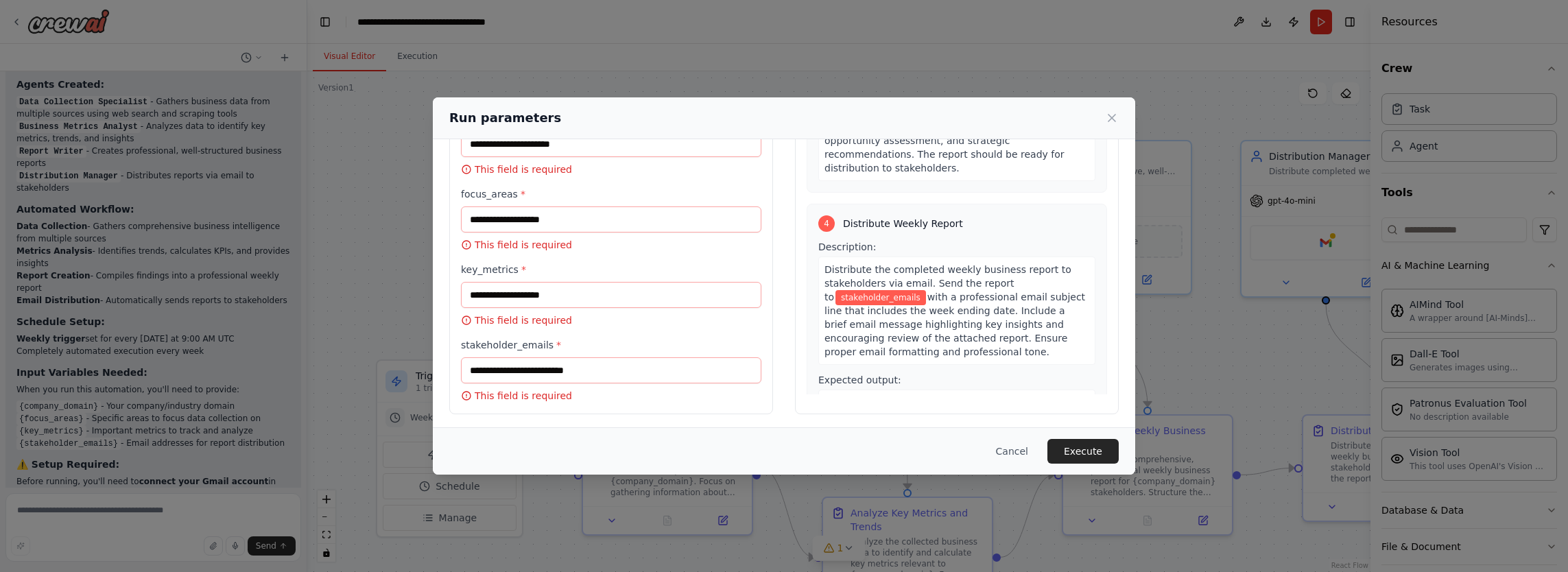
scroll to position [0, 0]
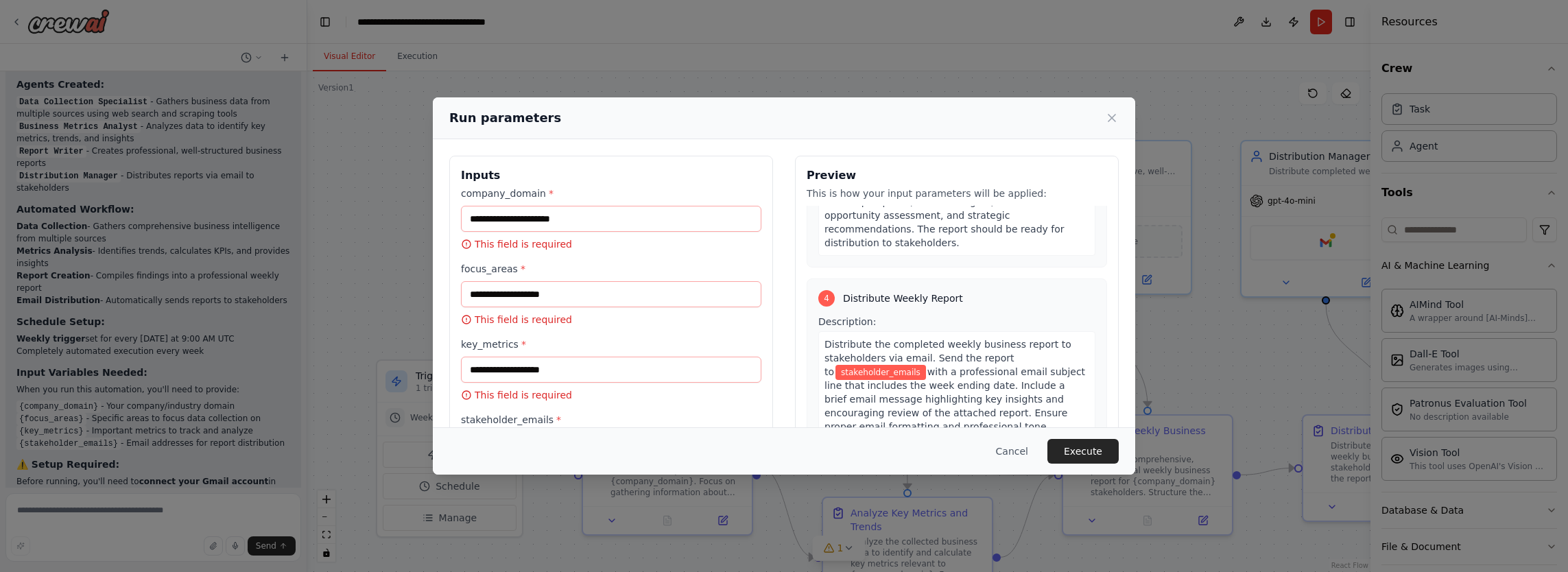
click at [1112, 110] on div "Run parameters" at bounding box center [783, 118] width 669 height 19
click at [1107, 123] on icon at bounding box center [1111, 118] width 14 height 14
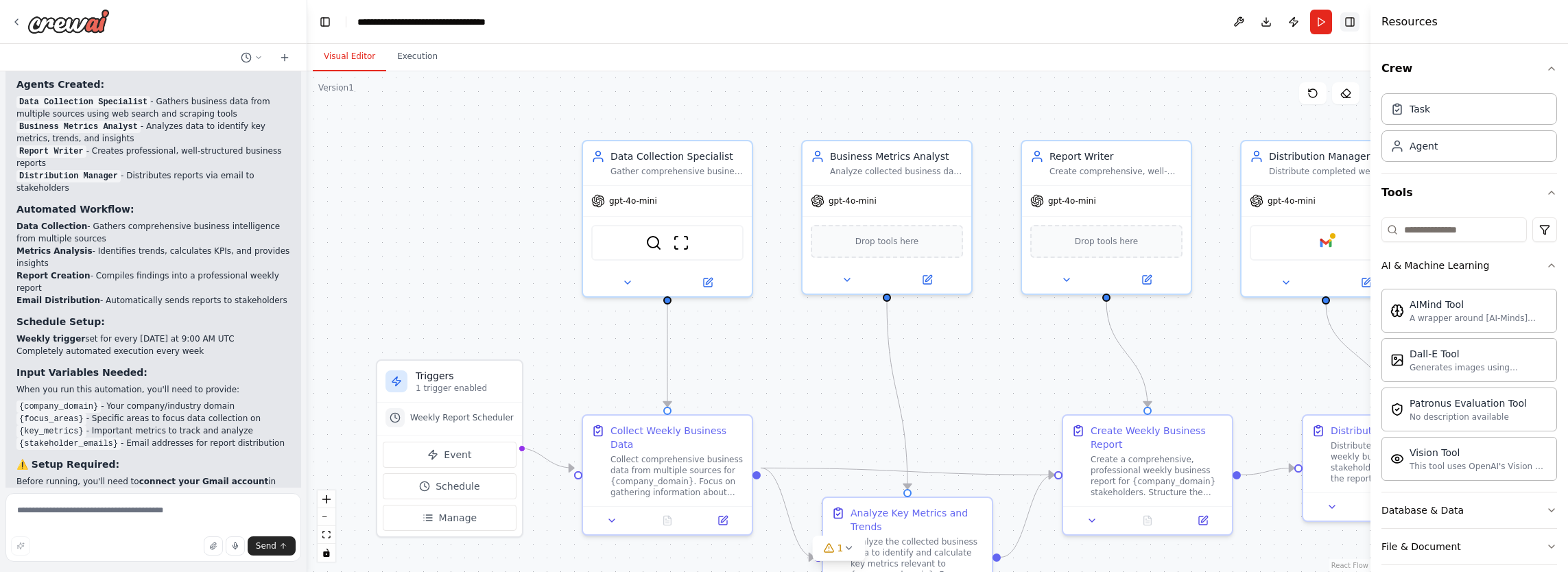
click at [1355, 22] on button "Toggle Right Sidebar" at bounding box center [1350, 21] width 19 height 19
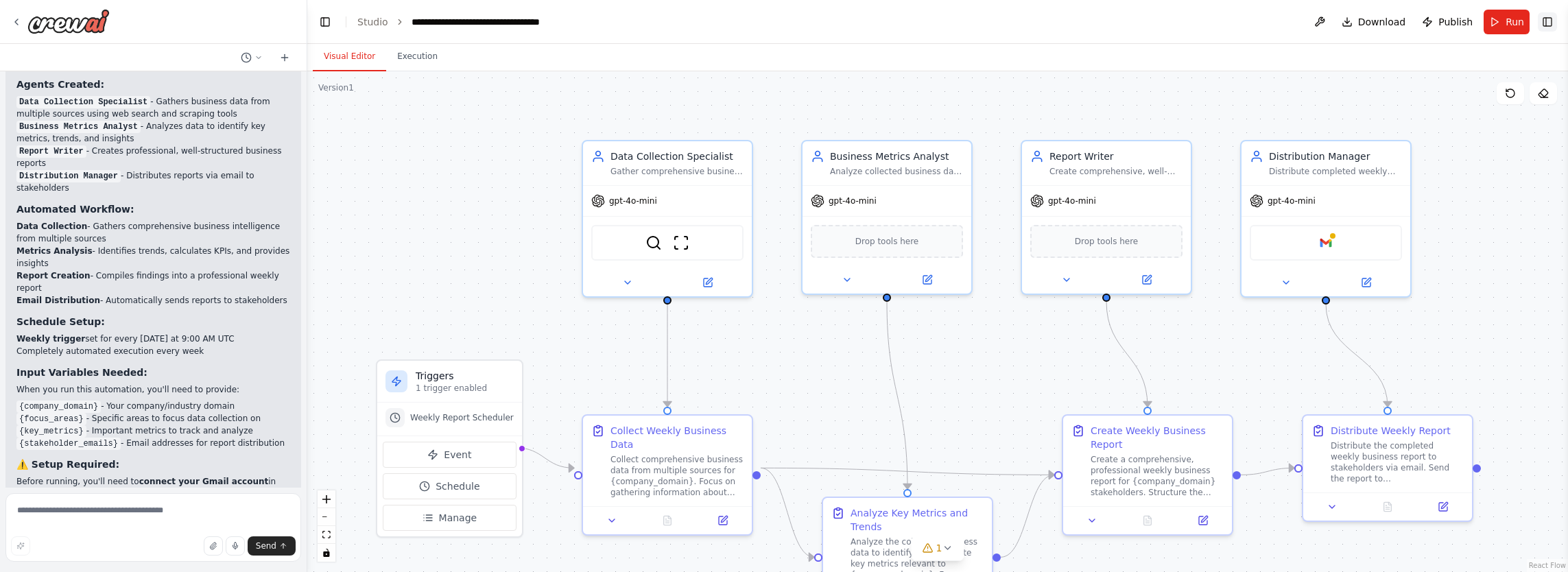
click at [1551, 23] on button "Toggle Right Sidebar" at bounding box center [1547, 21] width 19 height 19
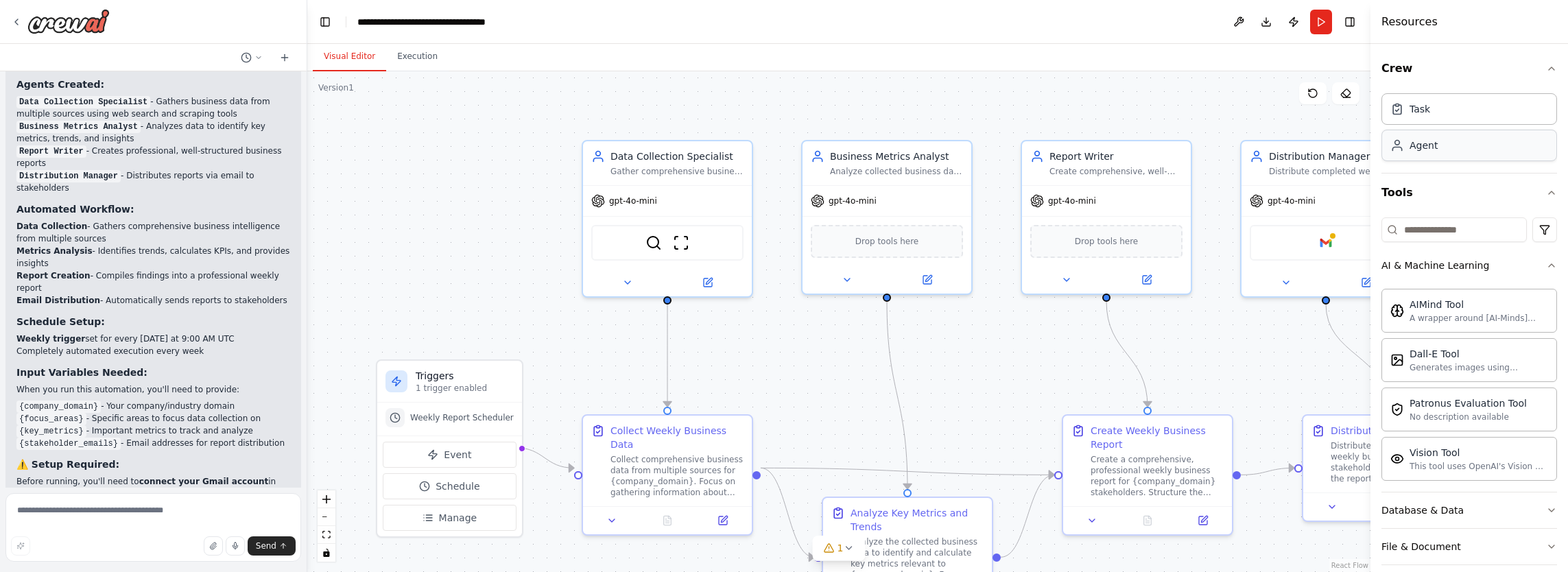
click at [1428, 147] on div "Agent" at bounding box center [1423, 145] width 28 height 14
click at [1439, 145] on div "Agent" at bounding box center [1468, 145] width 175 height 31
click at [1438, 145] on div "Agent" at bounding box center [1468, 145] width 175 height 31
click at [623, 451] on div "Collect comprehensive business data from multiple sources for {company_domain}.…" at bounding box center [677, 473] width 133 height 44
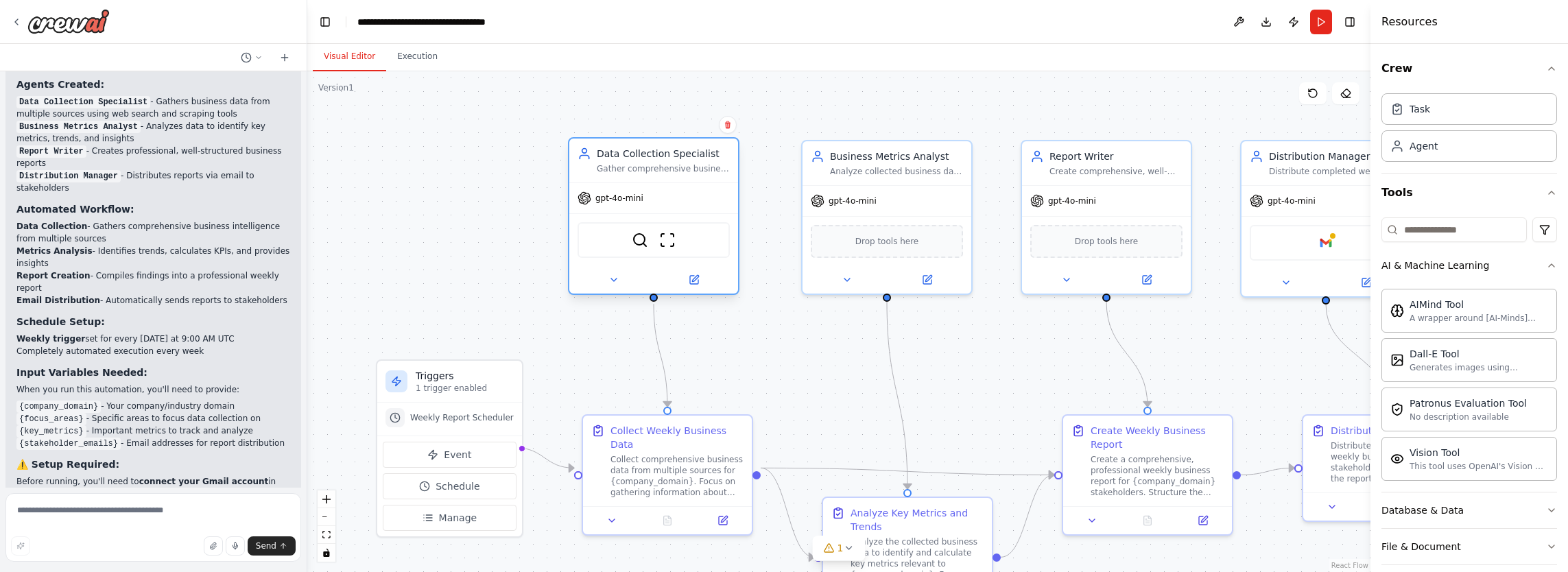
drag, startPoint x: 629, startPoint y: 173, endPoint x: 616, endPoint y: 177, distance: 13.6
click at [616, 177] on div "Data Collection Specialist Gather comprehensive business data from multiple sou…" at bounding box center [654, 161] width 169 height 44
click at [616, 180] on div "Data Collection Specialist Gather comprehensive business data from multiple sou…" at bounding box center [654, 161] width 169 height 44
click at [625, 164] on div "Gather comprehensive business data from multiple sources including web research…" at bounding box center [663, 169] width 133 height 11
click at [677, 167] on div "Gather comprehensive business data from multiple sources including web research…" at bounding box center [663, 169] width 133 height 11
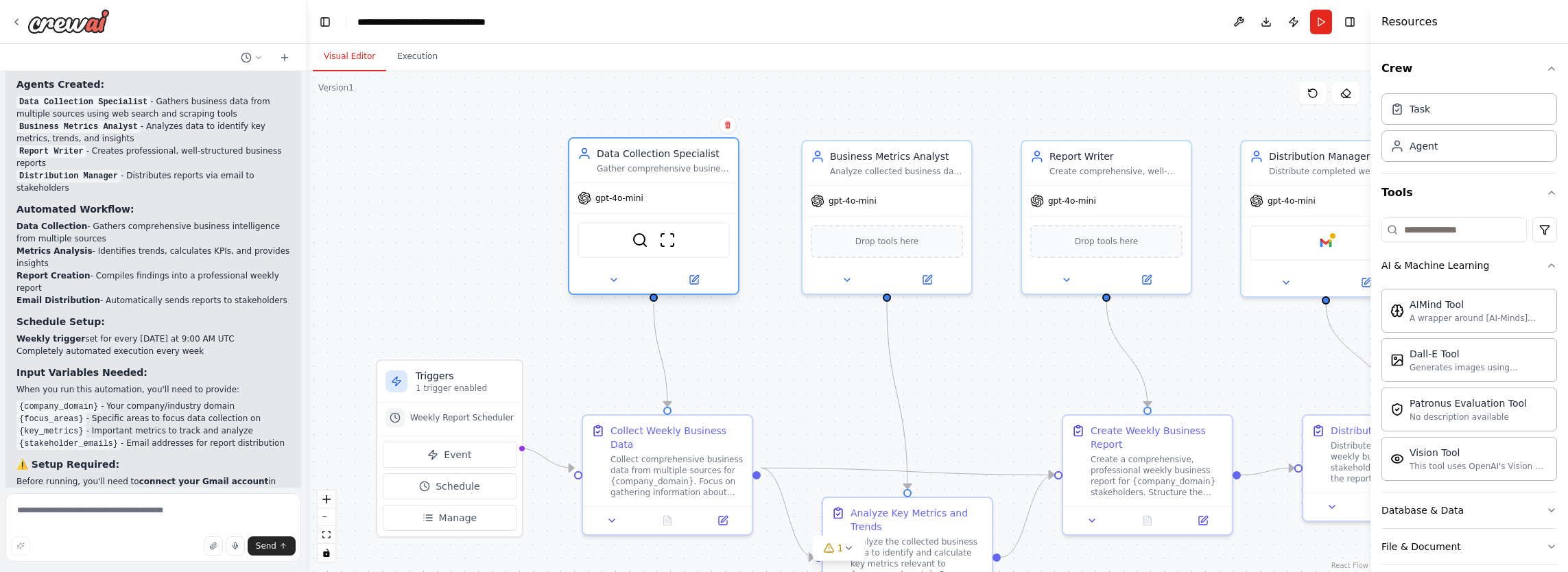
click at [677, 167] on div "Gather comprehensive business data from multiple sources including web research…" at bounding box center [663, 169] width 133 height 11
click at [676, 170] on div "Gather comprehensive business data from multiple sources including web research…" at bounding box center [663, 169] width 133 height 11
drag, startPoint x: 608, startPoint y: 280, endPoint x: 627, endPoint y: 295, distance: 24.2
click at [609, 280] on icon at bounding box center [614, 283] width 11 height 11
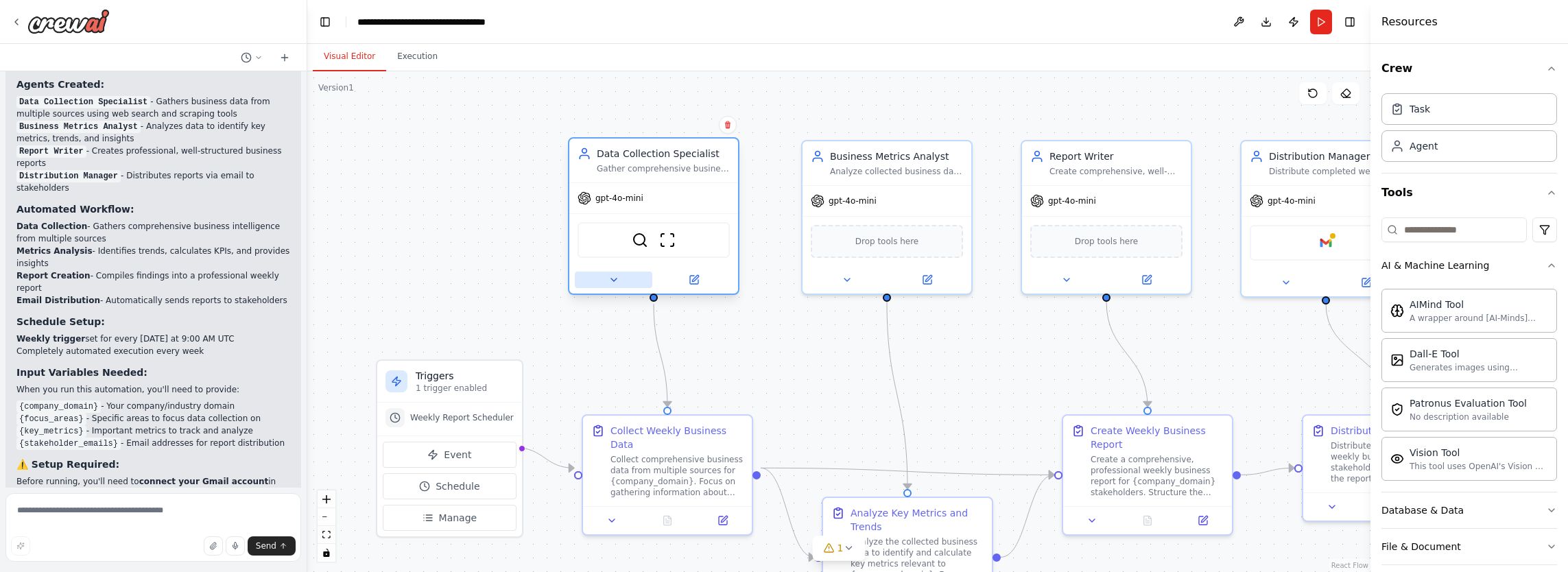
click at [615, 286] on button at bounding box center [613, 280] width 77 height 17
click at [614, 282] on icon at bounding box center [614, 280] width 11 height 11
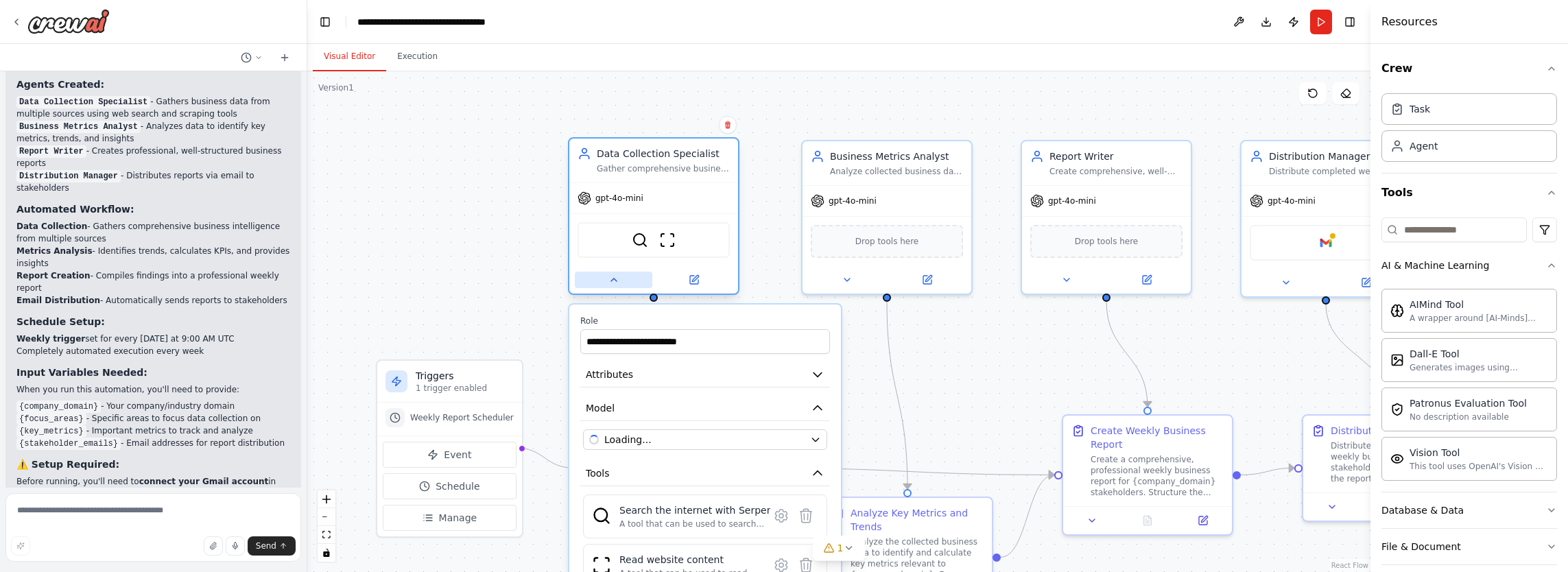
click at [614, 282] on icon at bounding box center [614, 280] width 11 height 11
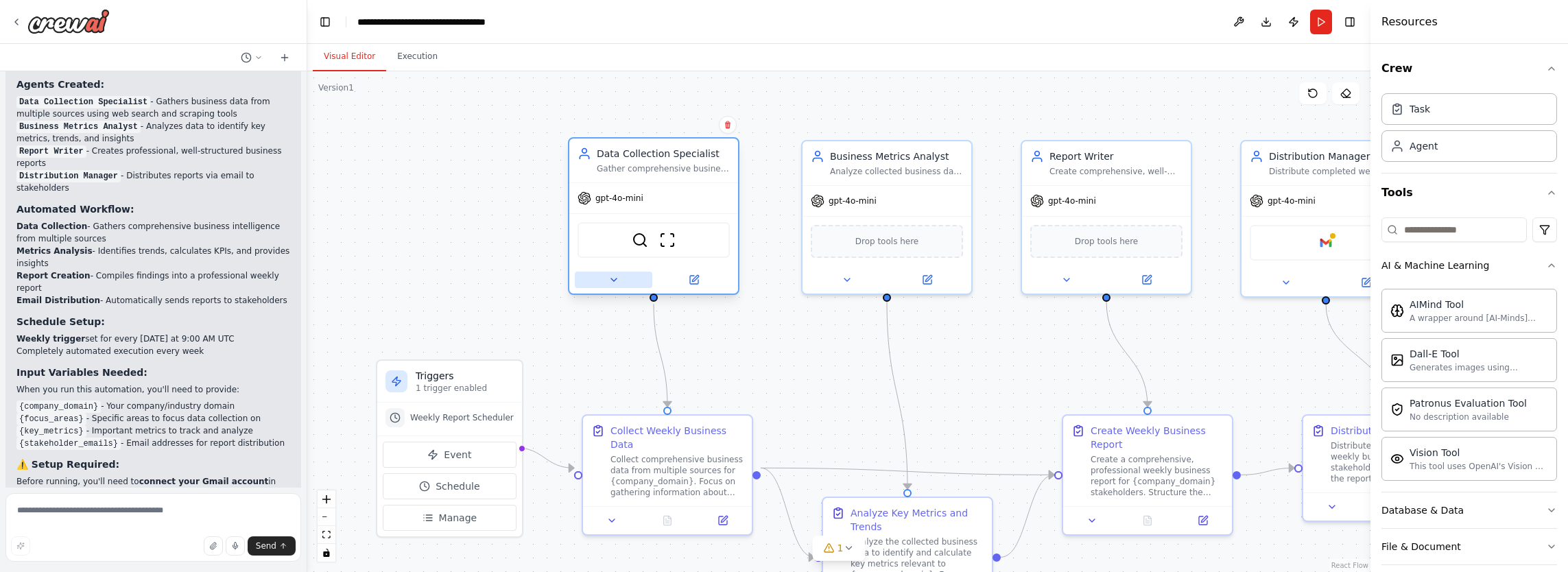
click at [614, 282] on icon at bounding box center [614, 280] width 11 height 11
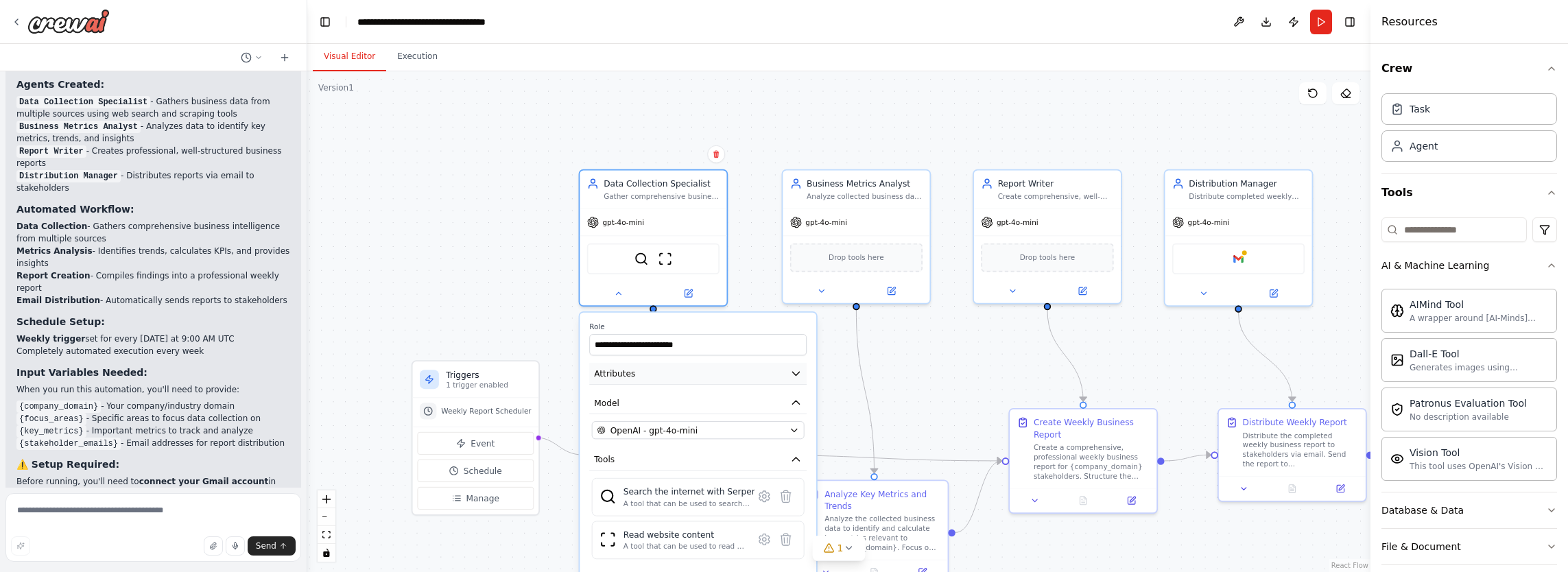
click at [758, 377] on button "Attributes" at bounding box center [698, 374] width 218 height 22
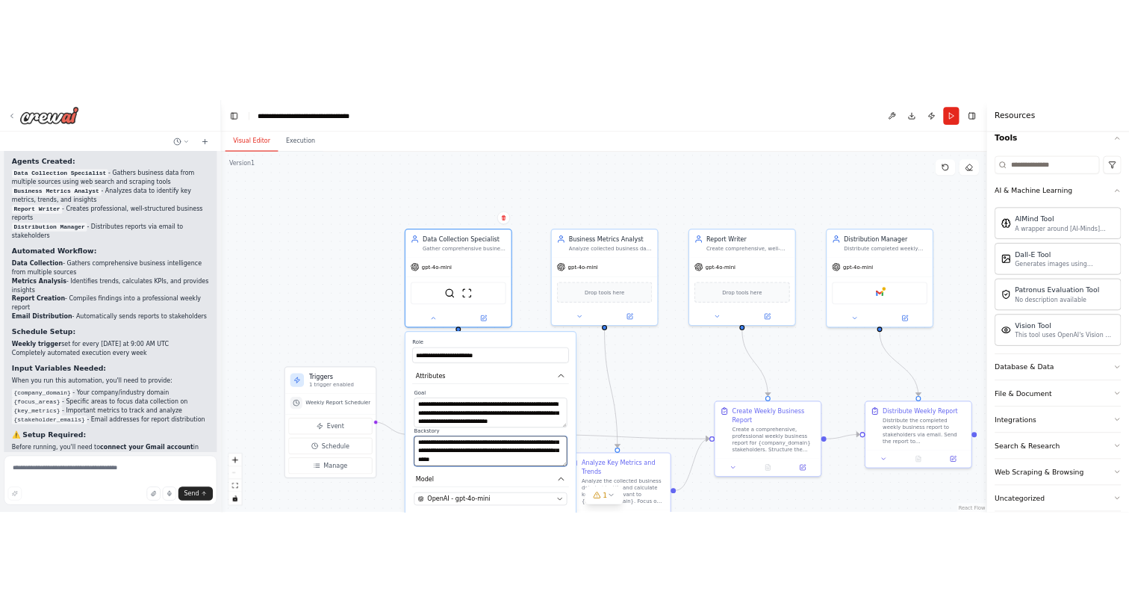
scroll to position [170, 0]
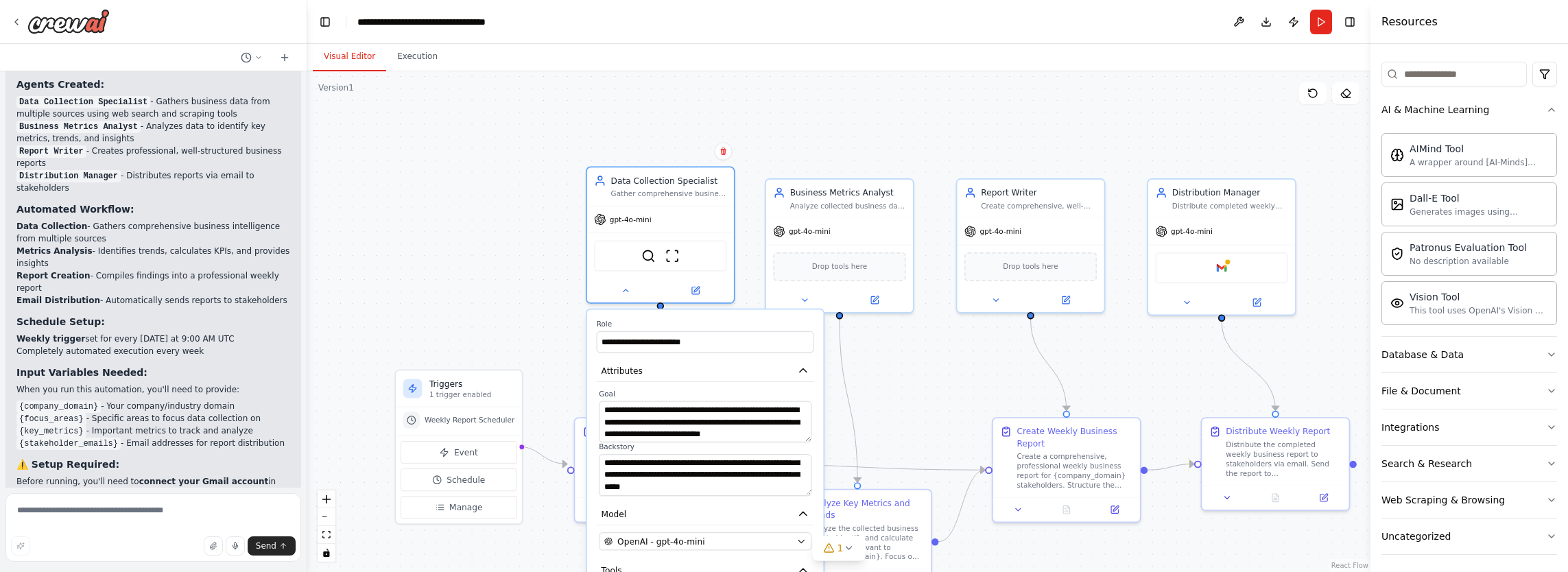
drag, startPoint x: 760, startPoint y: 329, endPoint x: 784, endPoint y: 317, distance: 26.8
click at [784, 317] on div "**********" at bounding box center [705, 555] width 237 height 489
click at [849, 545] on icon at bounding box center [848, 548] width 11 height 11
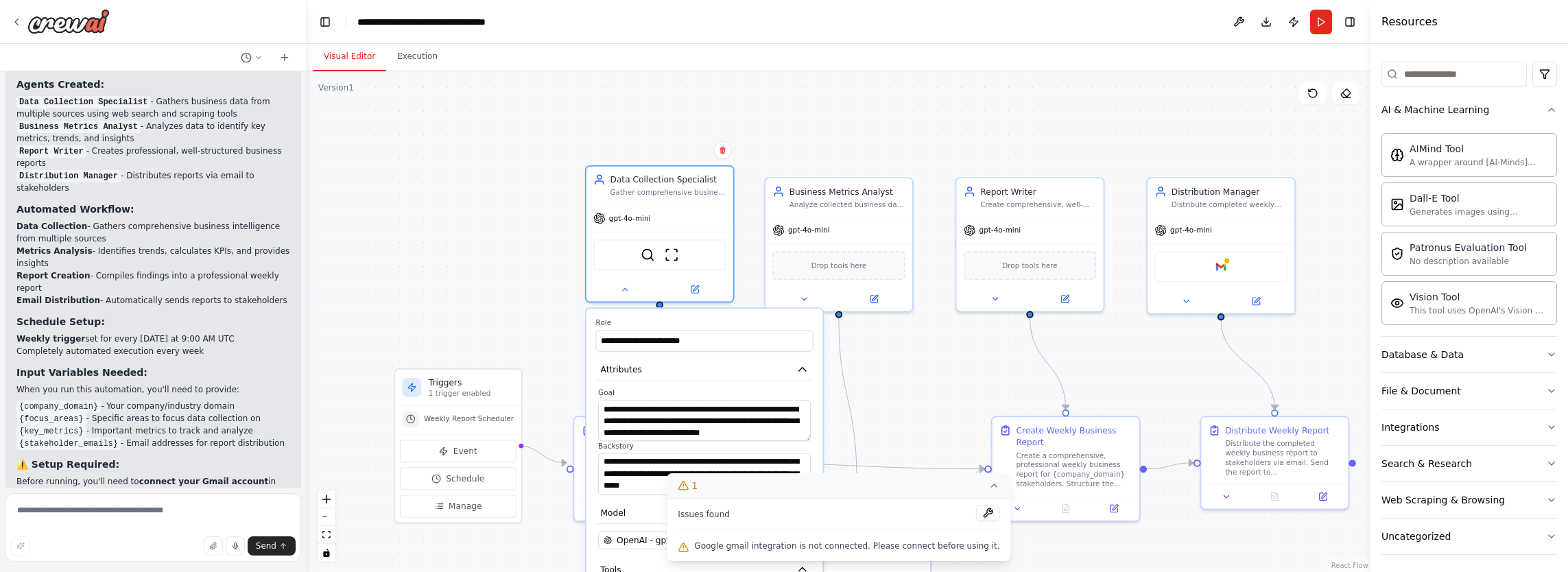
click at [769, 319] on label "Role" at bounding box center [704, 323] width 218 height 9
click at [977, 511] on button at bounding box center [988, 513] width 23 height 17
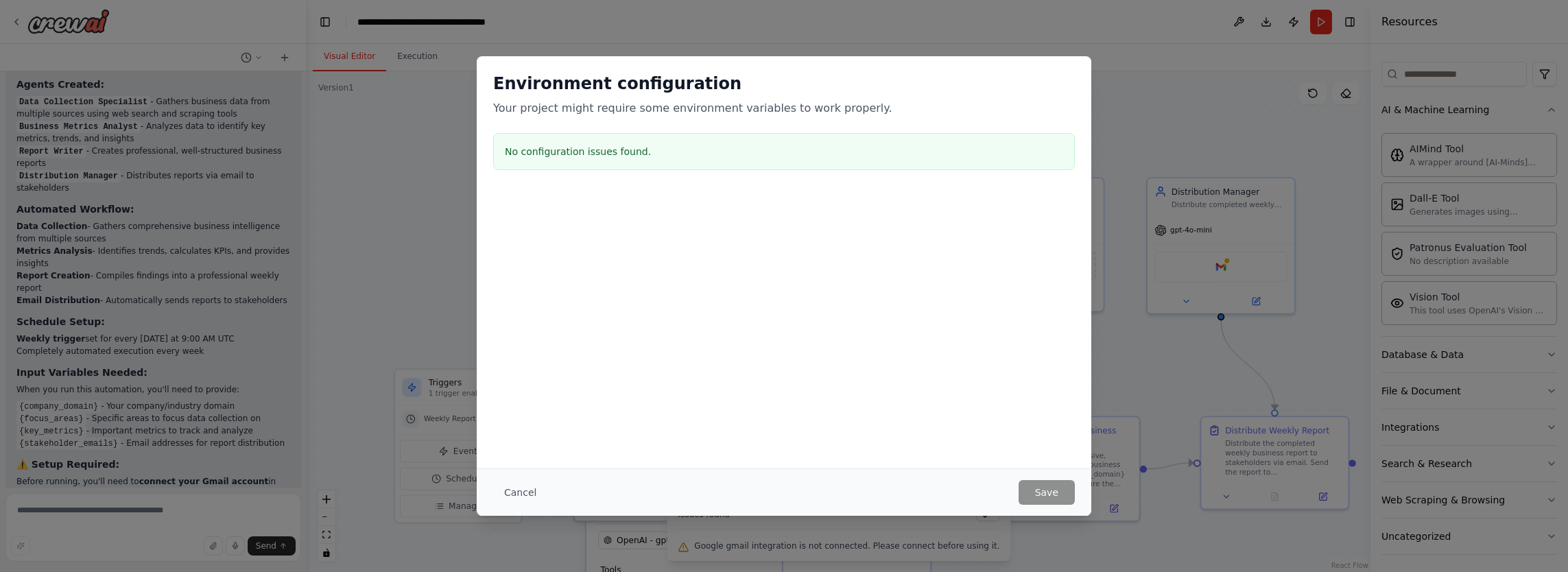
click at [569, 145] on h3 "No configuration issues found." at bounding box center [784, 151] width 558 height 14
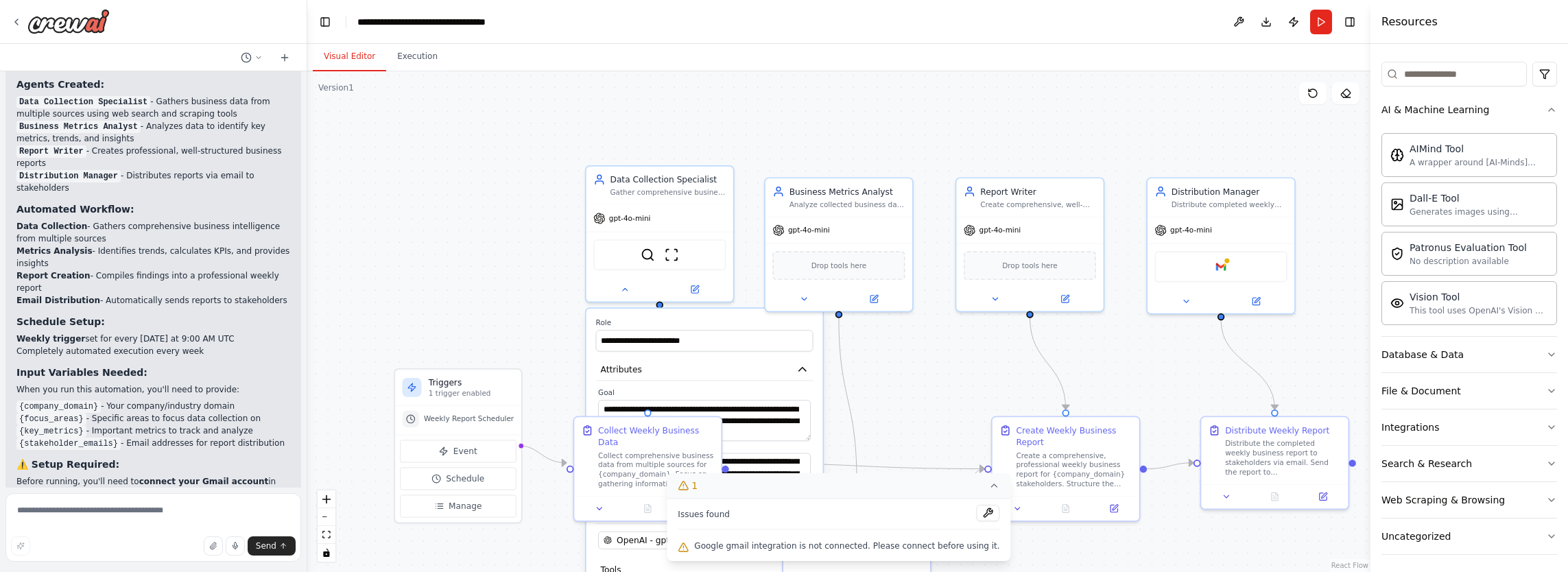
click at [882, 369] on div ".deletable-edge-delete-btn { width: 20px; height: 20px; border: 0px solid #ffff…" at bounding box center [839, 321] width 1063 height 500
click at [538, 388] on div ".deletable-edge-delete-btn { width: 20px; height: 20px; border: 0px solid #ffff…" at bounding box center [839, 321] width 1063 height 500
click at [989, 489] on icon at bounding box center [994, 486] width 11 height 11
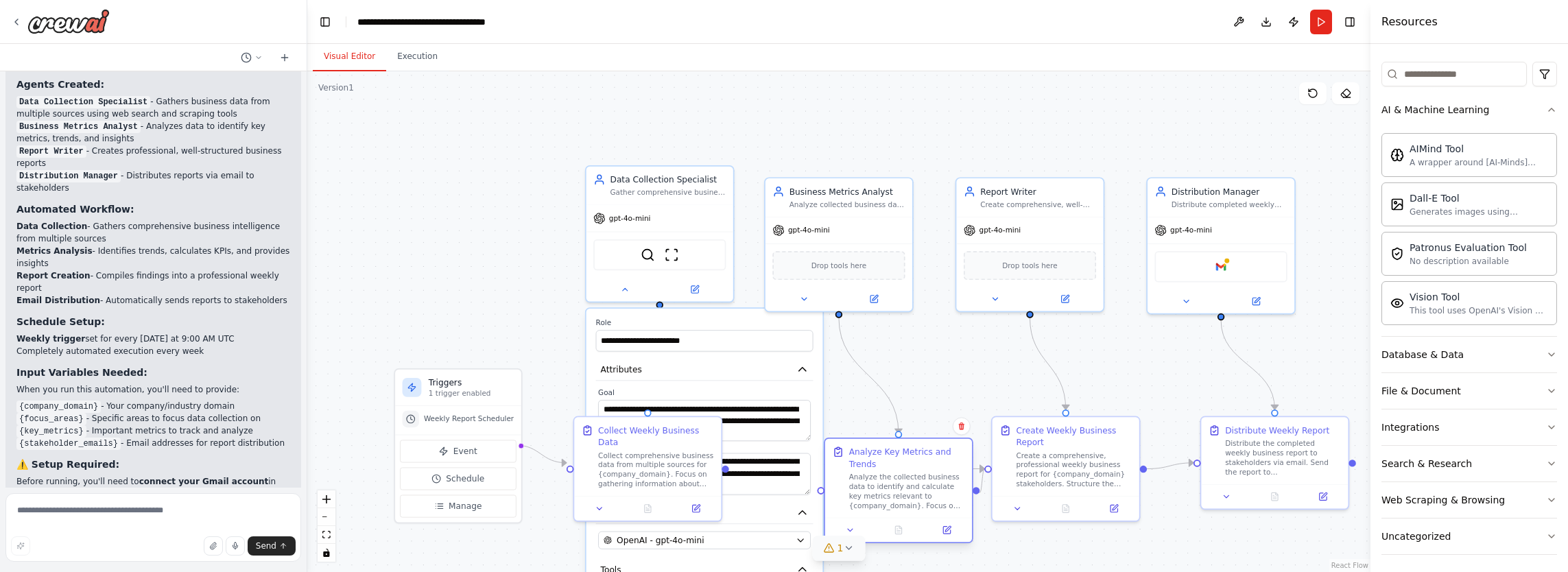
drag, startPoint x: 917, startPoint y: 496, endPoint x: 960, endPoint y: 441, distance: 69.8
click at [960, 441] on div "Analyze Key Metrics and Trends Analyze the collected business data to identify …" at bounding box center [899, 478] width 147 height 79
click at [810, 300] on button at bounding box center [803, 297] width 67 height 15
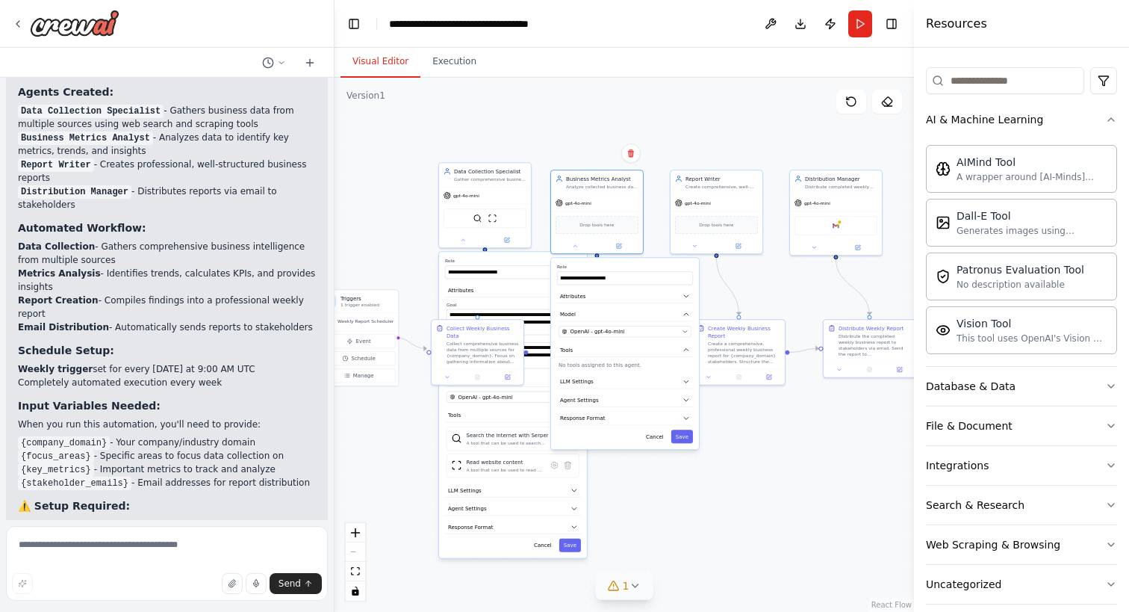
drag, startPoint x: 646, startPoint y: 406, endPoint x: 401, endPoint y: 247, distance: 291.7
click at [401, 247] on div ".deletable-edge-delete-btn { width: 20px; height: 20px; border: 0px solid #ffff…" at bounding box center [625, 345] width 580 height 534
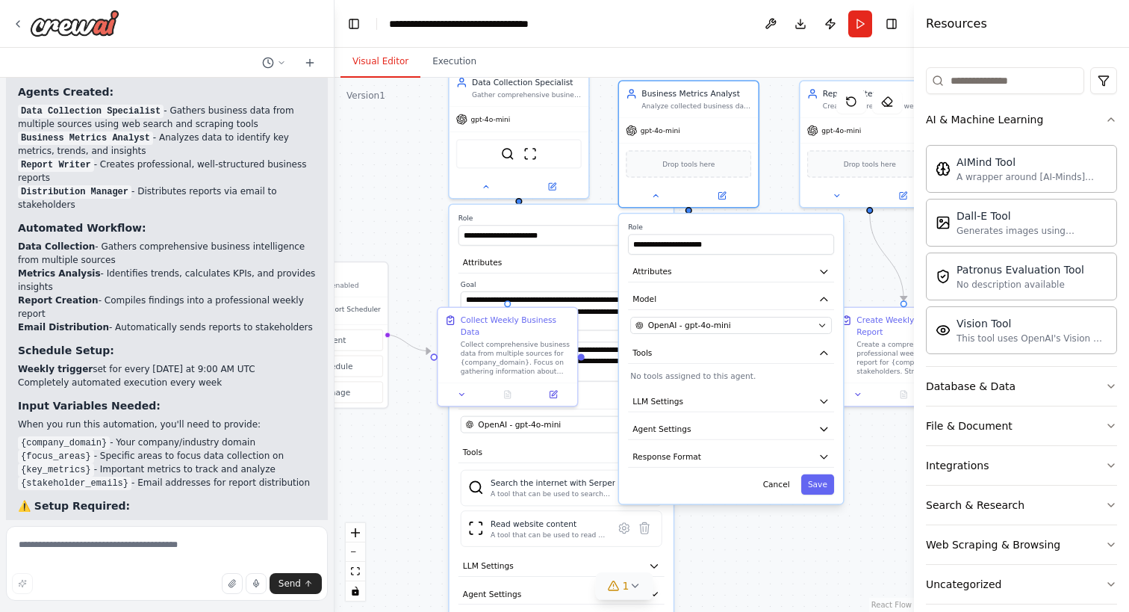
drag, startPoint x: 778, startPoint y: 519, endPoint x: 807, endPoint y: 552, distance: 43.4
click at [807, 552] on div ".deletable-edge-delete-btn { width: 20px; height: 20px; border: 0px solid #ffff…" at bounding box center [625, 345] width 580 height 534
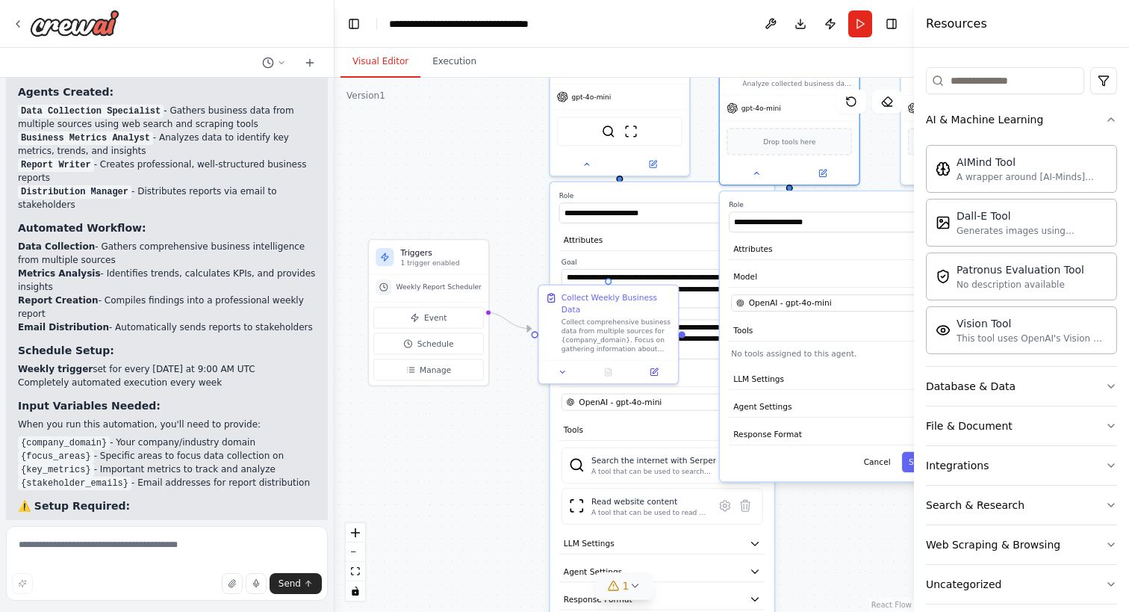
drag, startPoint x: 405, startPoint y: 464, endPoint x: 506, endPoint y: 441, distance: 103.3
click at [506, 441] on div ".deletable-edge-delete-btn { width: 20px; height: 20px; border: 0px solid #ffff…" at bounding box center [625, 345] width 580 height 534
click at [453, 476] on div ".deletable-edge-delete-btn { width: 20px; height: 20px; border: 0px solid #ffff…" at bounding box center [625, 345] width 580 height 534
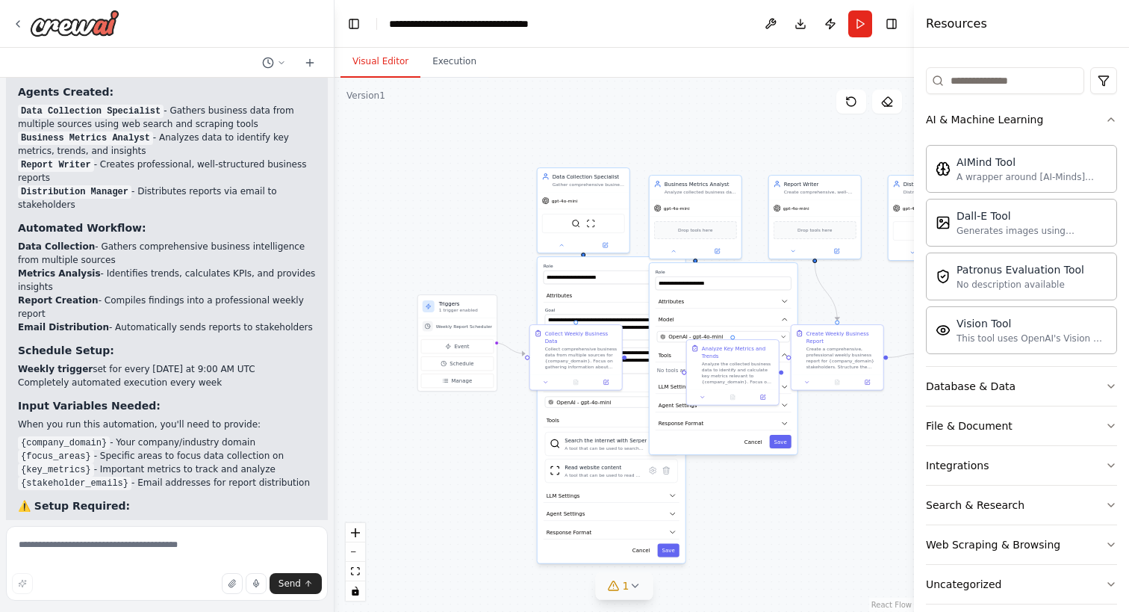
drag, startPoint x: 869, startPoint y: 518, endPoint x: 751, endPoint y: 507, distance: 118.5
click at [751, 507] on div ".deletable-edge-delete-btn { width: 20px; height: 20px; border: 0px solid #ffff…" at bounding box center [625, 345] width 580 height 534
click at [819, 565] on div ".deletable-edge-delete-btn { width: 20px; height: 20px; border: 0px solid #ffff…" at bounding box center [625, 345] width 580 height 534
click at [545, 182] on div "Data Collection Specialist Gather comprehensive business data from multiple sou…" at bounding box center [582, 180] width 83 height 15
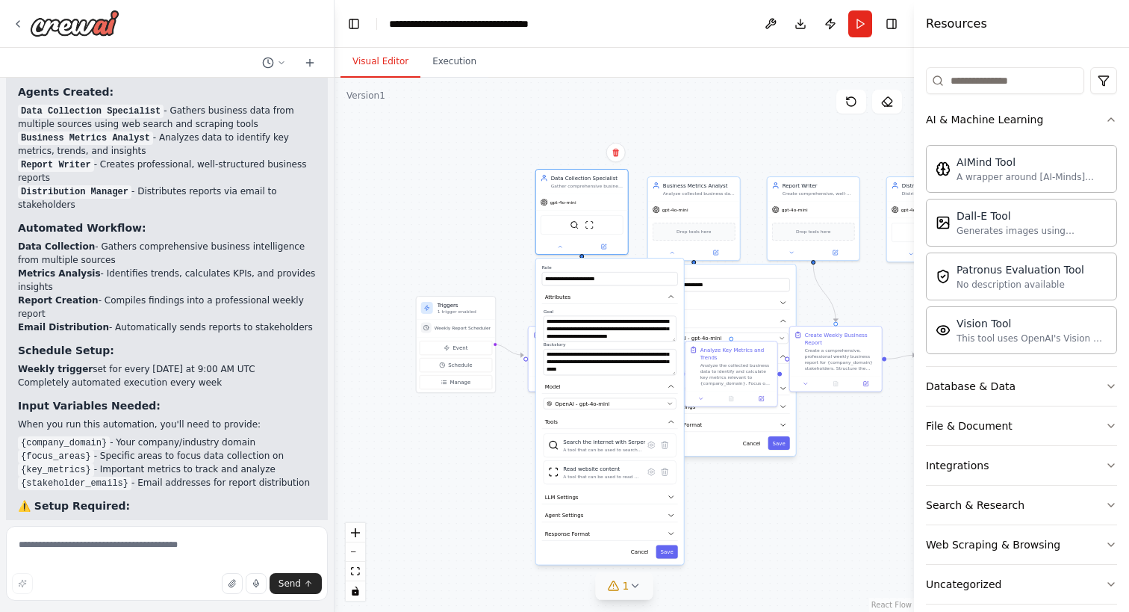
click at [508, 117] on div ".deletable-edge-delete-btn { width: 20px; height: 20px; border: 0px solid #ffff…" at bounding box center [625, 345] width 580 height 534
click at [618, 264] on div "**********" at bounding box center [610, 411] width 148 height 306
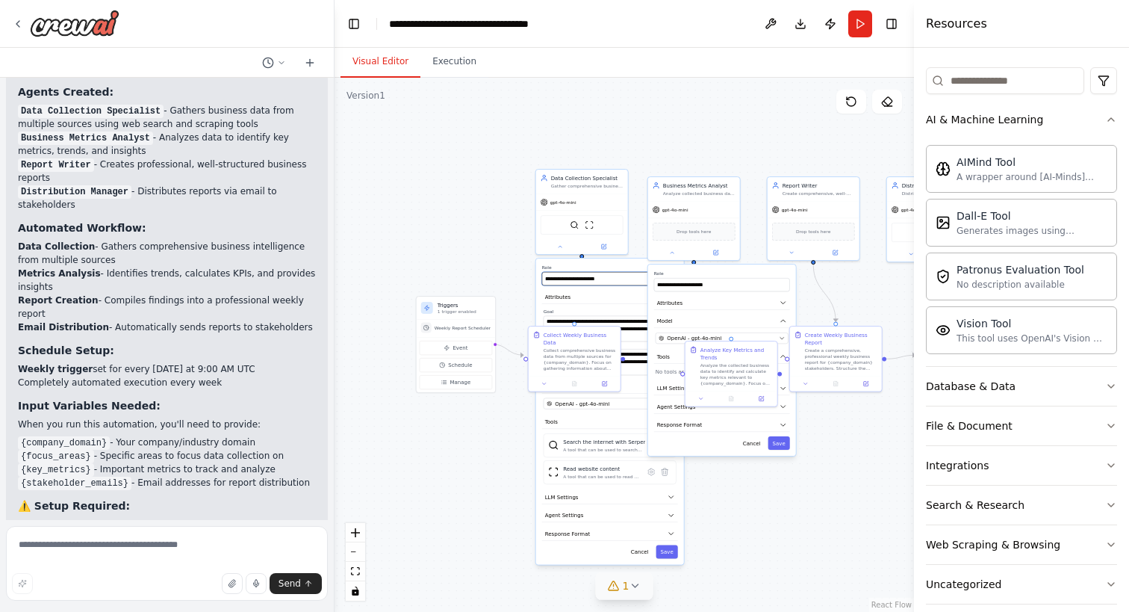
click at [626, 274] on input "**********" at bounding box center [610, 278] width 136 height 13
click at [629, 265] on label "Role" at bounding box center [610, 267] width 136 height 6
click at [622, 247] on button at bounding box center [604, 245] width 43 height 9
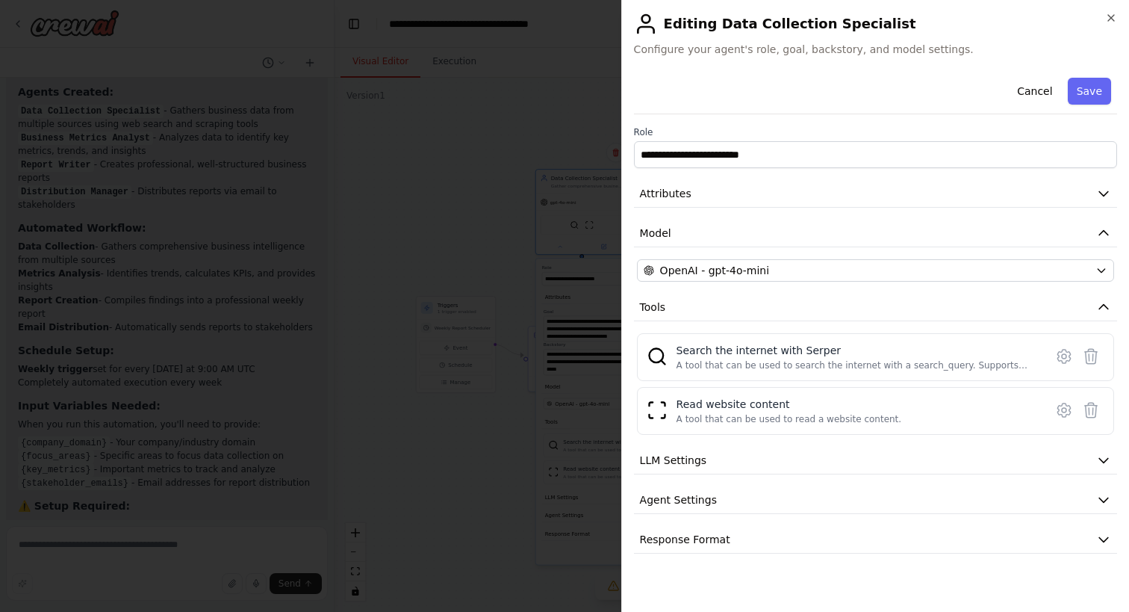
drag, startPoint x: 1111, startPoint y: 14, endPoint x: 1100, endPoint y: 38, distance: 26.7
click at [1111, 14] on icon "button" at bounding box center [1111, 18] width 12 height 12
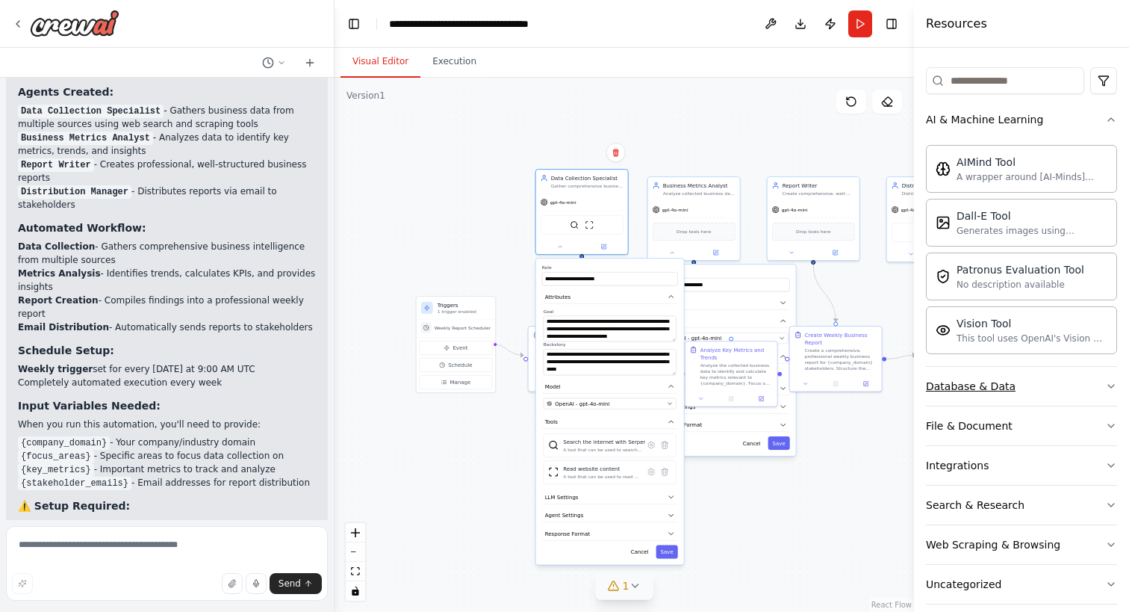
click at [1105, 383] on icon "button" at bounding box center [1111, 386] width 12 height 12
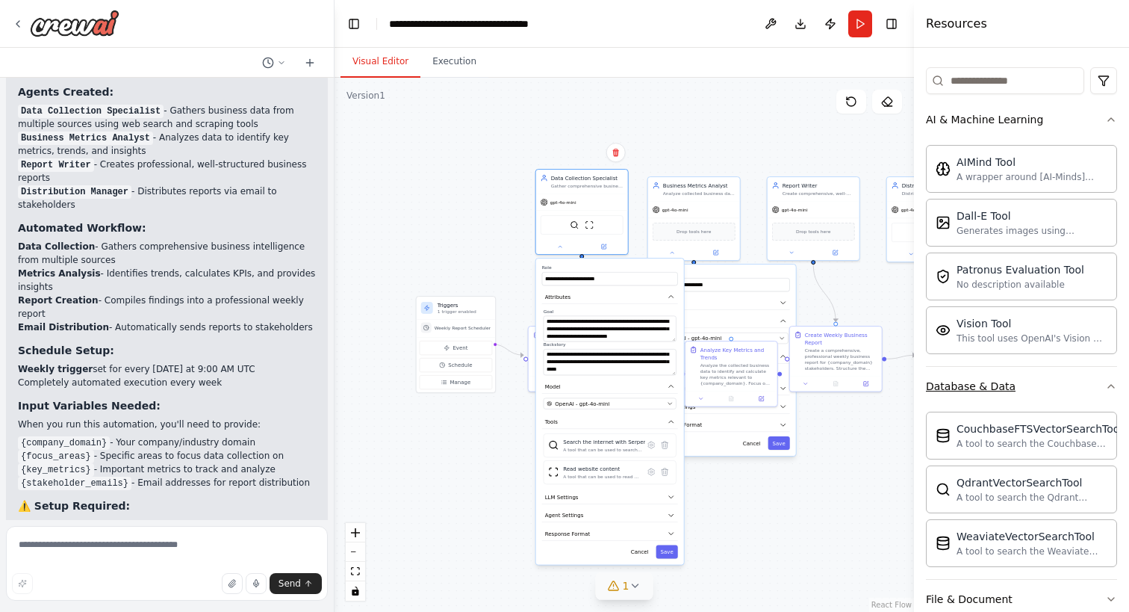
click at [1108, 385] on icon "button" at bounding box center [1111, 386] width 6 height 3
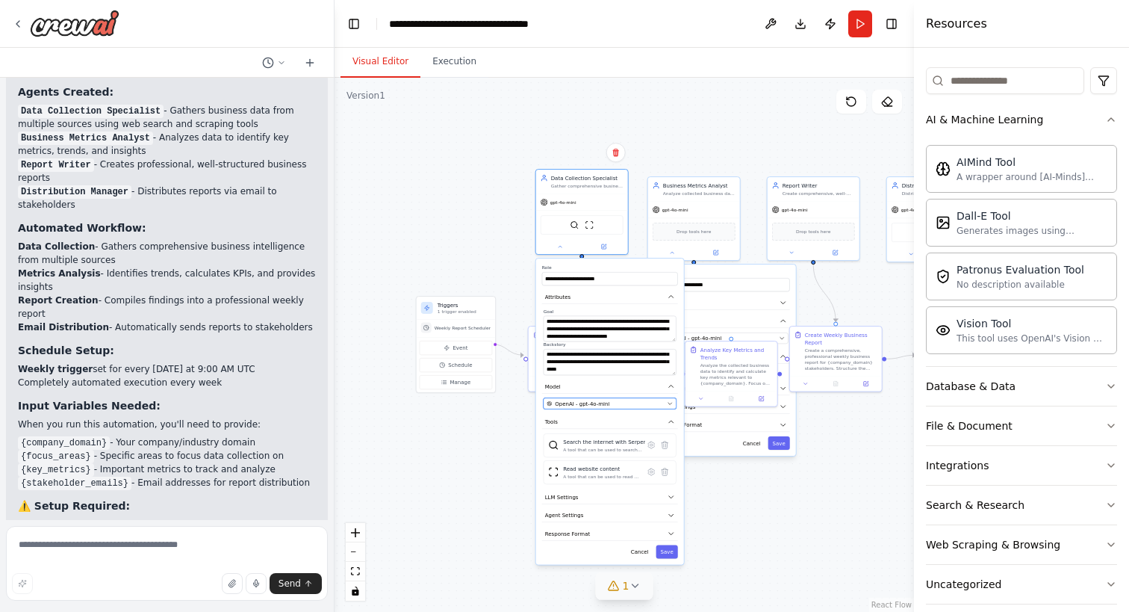
click at [668, 402] on icon "button" at bounding box center [670, 403] width 6 height 6
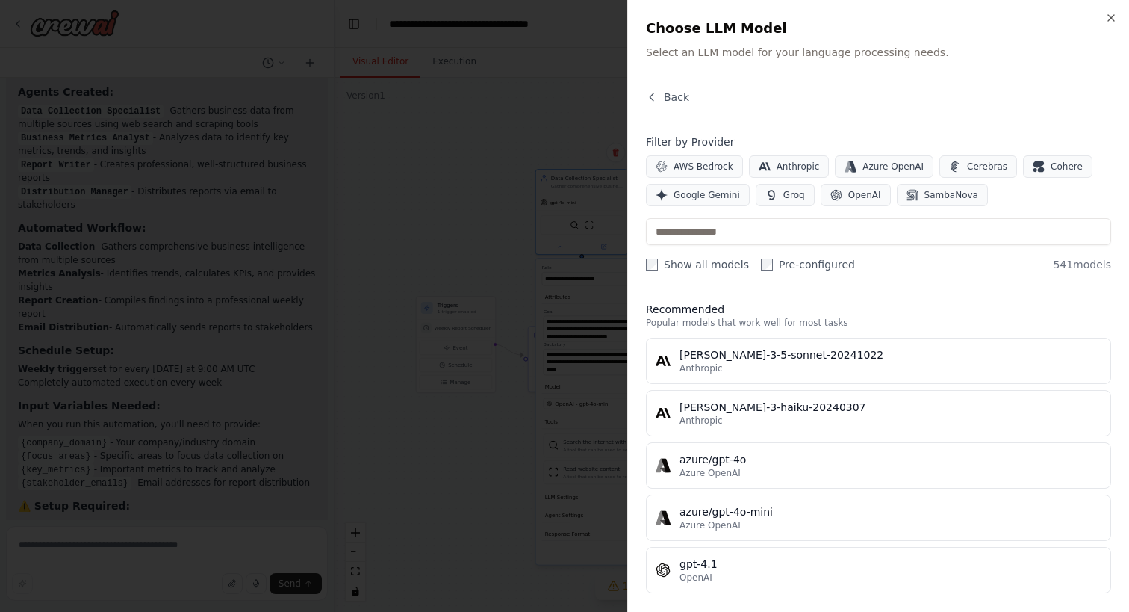
click at [465, 444] on div at bounding box center [564, 306] width 1129 height 612
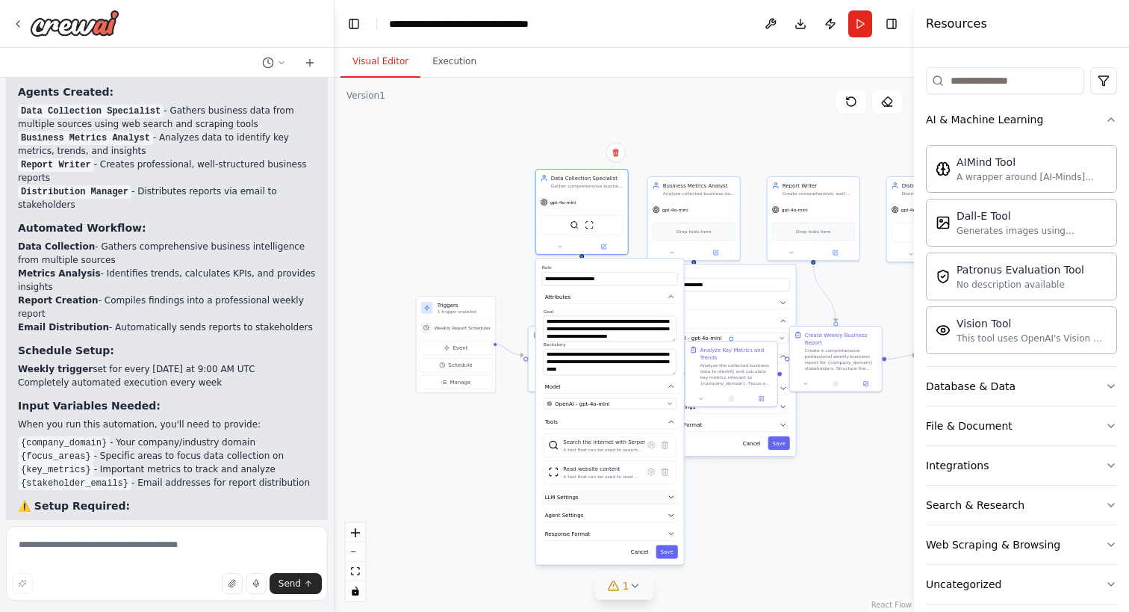
click at [675, 495] on button "LLM Settings" at bounding box center [610, 497] width 136 height 14
click at [633, 521] on span at bounding box center [636, 518] width 6 height 6
click at [670, 567] on icon "button" at bounding box center [671, 566] width 7 height 7
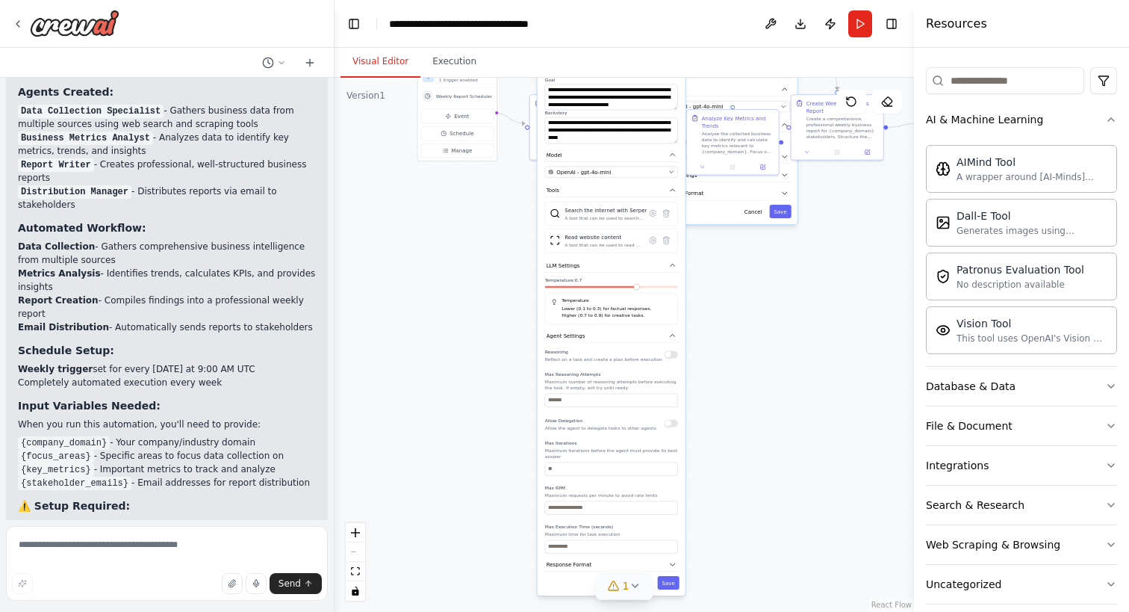
drag, startPoint x: 741, startPoint y: 556, endPoint x: 742, endPoint y: 325, distance: 231.6
click at [742, 325] on div ".deletable-edge-delete-btn { width: 20px; height: 20px; border: 0px solid #ffff…" at bounding box center [625, 345] width 580 height 534
click at [636, 586] on icon at bounding box center [635, 586] width 12 height 12
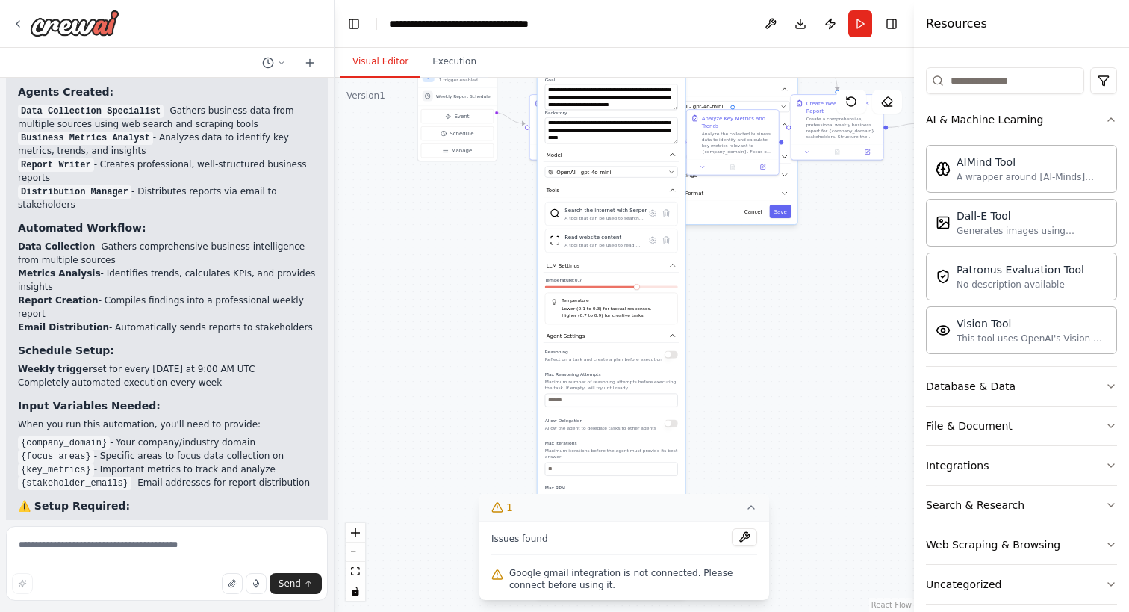
click at [754, 506] on icon at bounding box center [751, 507] width 12 height 12
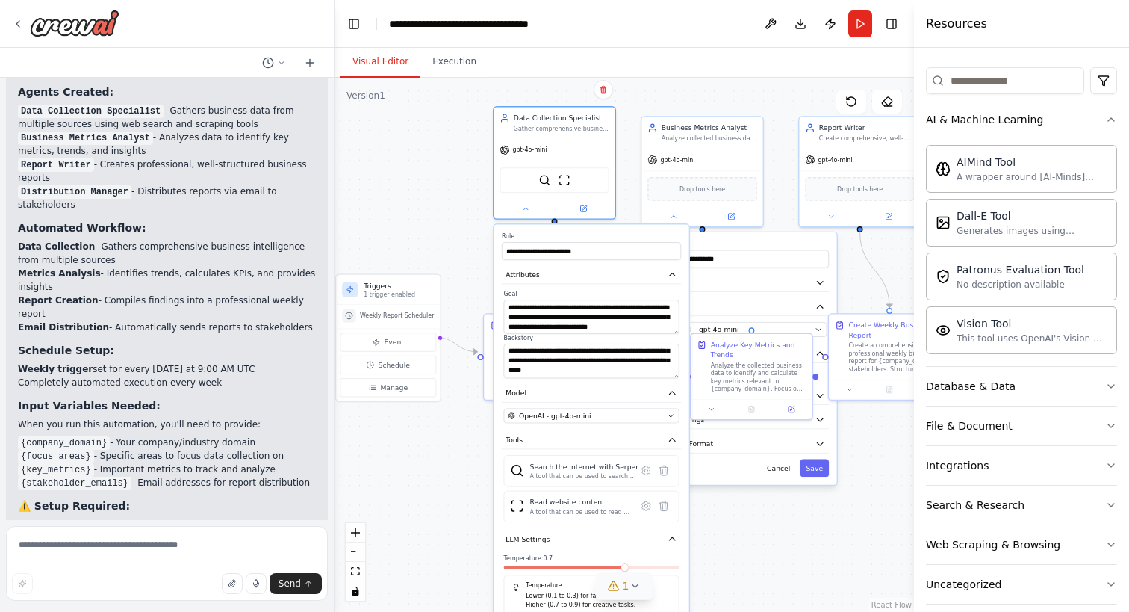
drag, startPoint x: 819, startPoint y: 307, endPoint x: 810, endPoint y: 561, distance: 254.1
click at [810, 561] on div ".deletable-edge-delete-btn { width: 20px; height: 20px; border: 0px solid #ffff…" at bounding box center [625, 345] width 580 height 534
click at [523, 205] on icon at bounding box center [526, 206] width 8 height 8
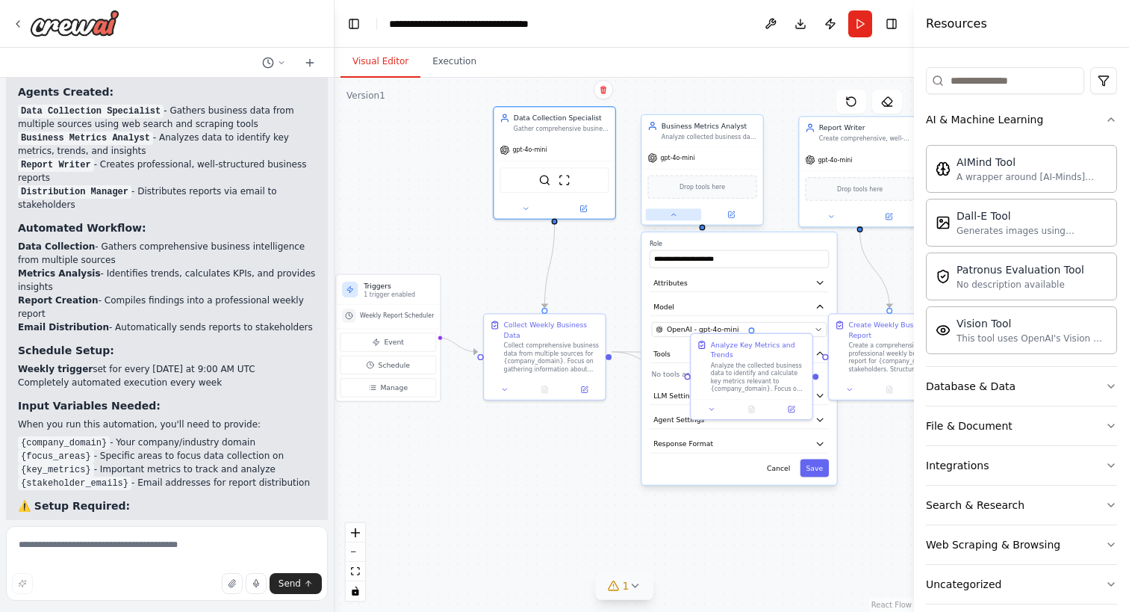
click at [670, 216] on button at bounding box center [674, 214] width 56 height 12
click at [675, 222] on div at bounding box center [702, 214] width 121 height 19
click at [682, 208] on button at bounding box center [674, 214] width 56 height 12
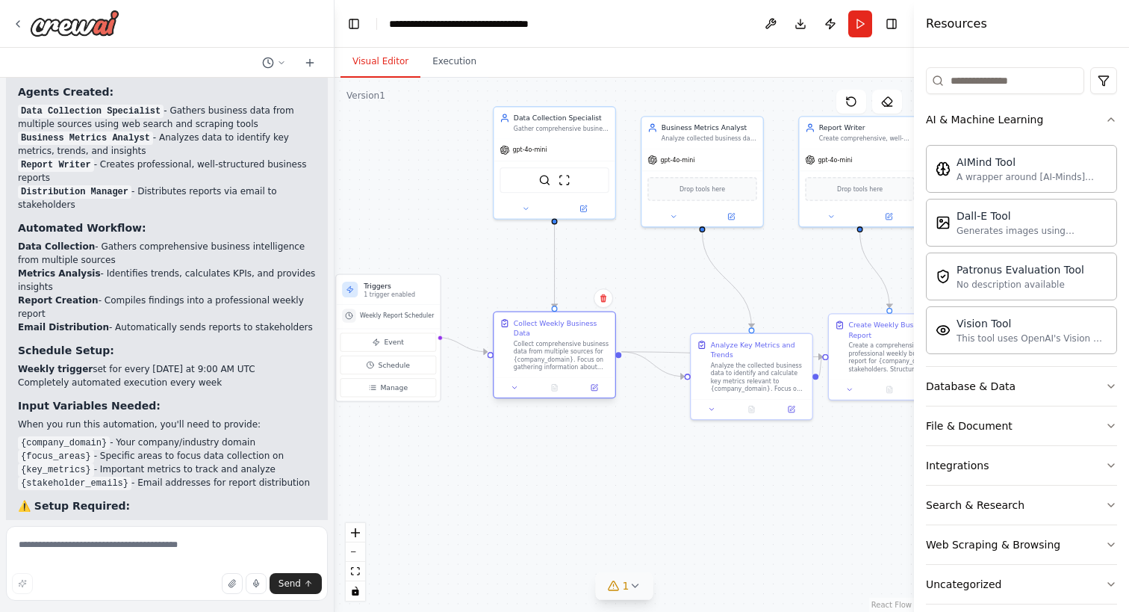
drag, startPoint x: 579, startPoint y: 316, endPoint x: 593, endPoint y: 319, distance: 14.5
click at [593, 319] on div "Collect Weekly Business Data Collect comprehensive business data from multiple …" at bounding box center [554, 344] width 121 height 65
click at [543, 349] on div "Collect comprehensive business data from multiple sources for {company_domain}.…" at bounding box center [562, 355] width 96 height 31
click at [514, 386] on icon at bounding box center [515, 387] width 4 height 2
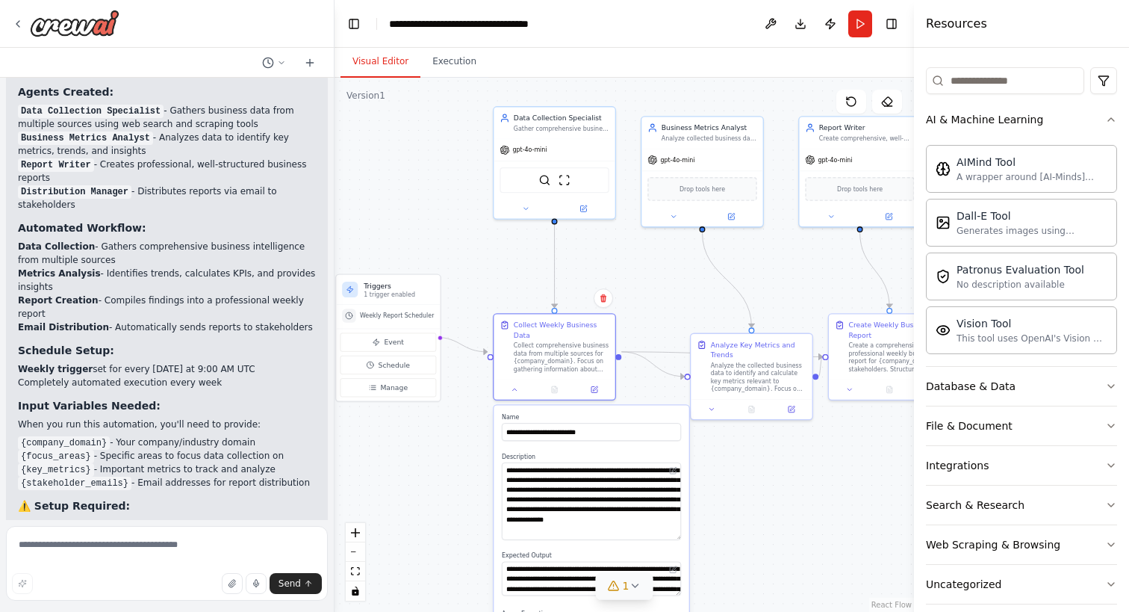
drag, startPoint x: 677, startPoint y: 485, endPoint x: 677, endPoint y: 528, distance: 43.3
click at [677, 528] on textarea "**********" at bounding box center [591, 501] width 179 height 78
click at [681, 533] on div "**********" at bounding box center [591, 620] width 195 height 429
click at [689, 217] on button at bounding box center [674, 214] width 56 height 12
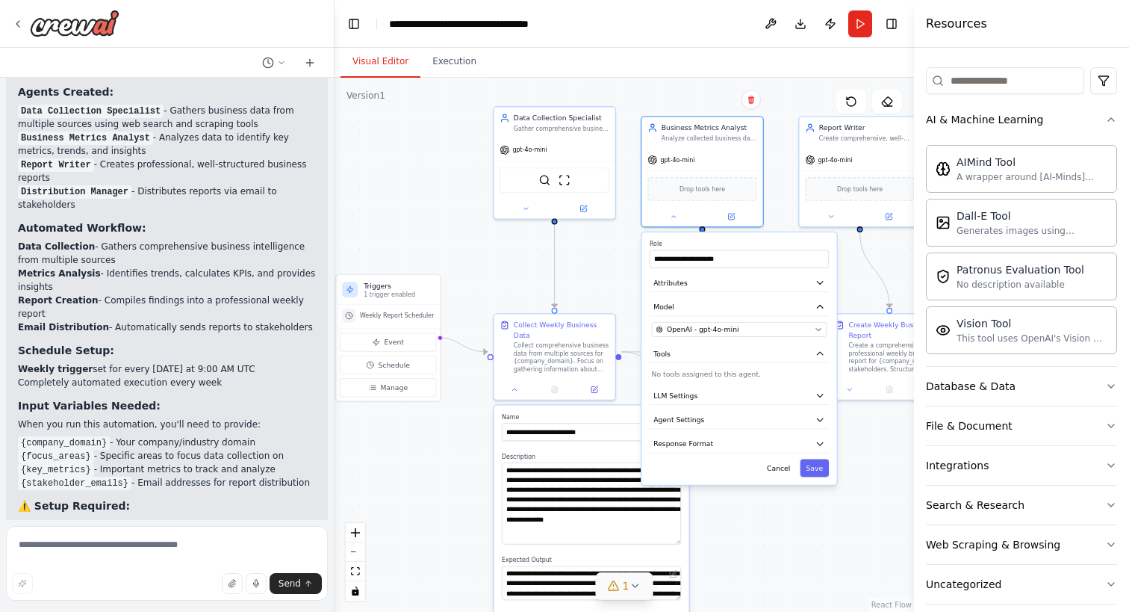
click at [826, 272] on div "**********" at bounding box center [739, 358] width 195 height 252
click at [820, 279] on icon "button" at bounding box center [821, 283] width 10 height 10
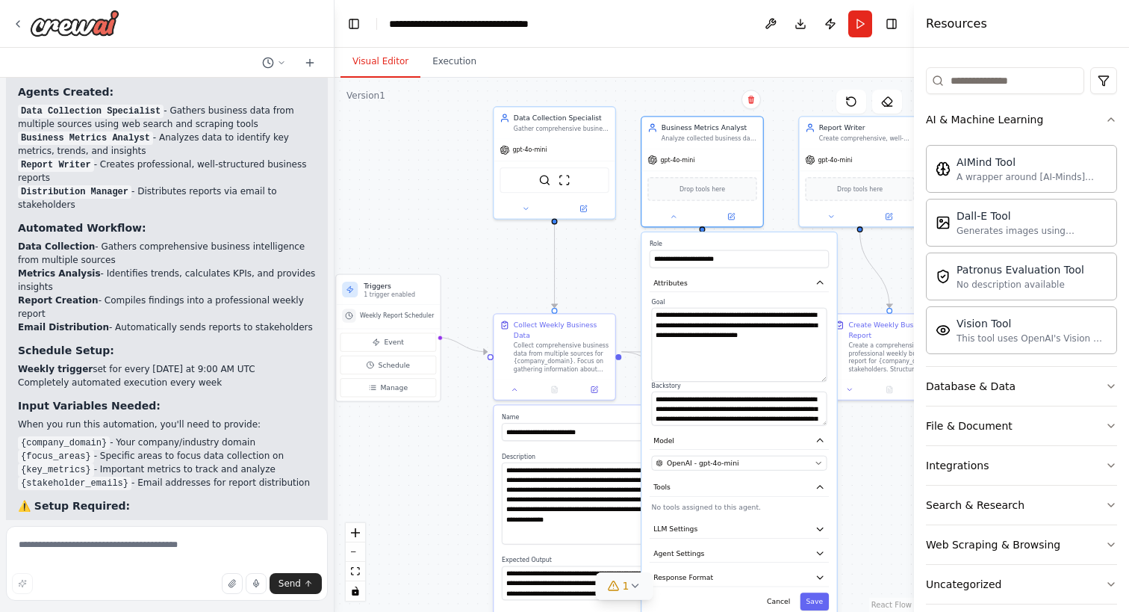
drag, startPoint x: 826, startPoint y: 337, endPoint x: 829, endPoint y: 377, distance: 40.4
click at [829, 377] on div "**********" at bounding box center [739, 362] width 179 height 128
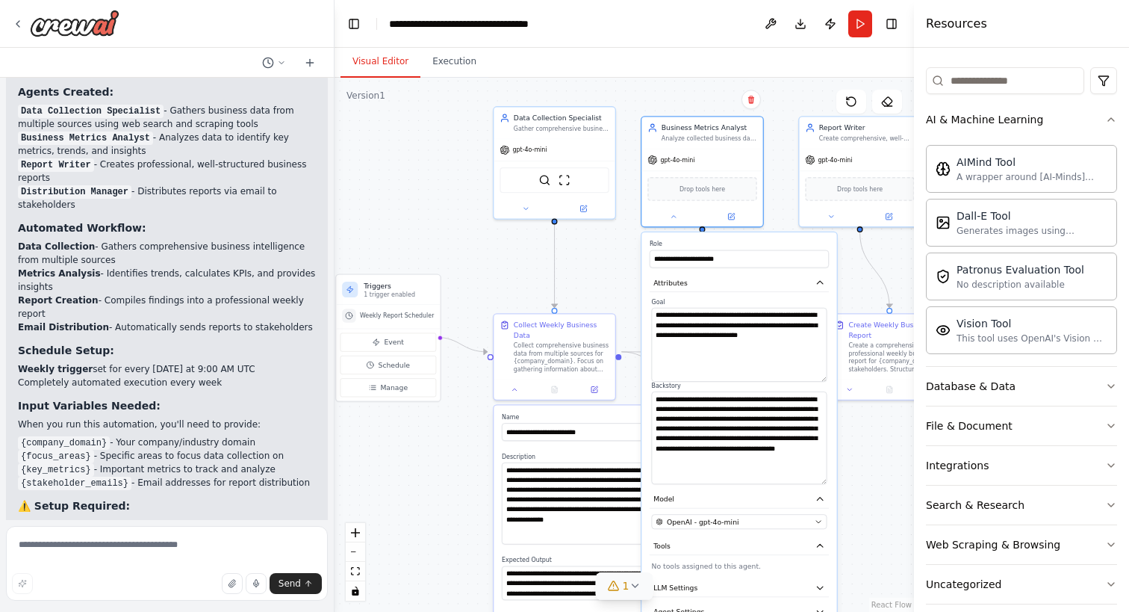
drag, startPoint x: 822, startPoint y: 419, endPoint x: 821, endPoint y: 477, distance: 58.3
click at [821, 477] on textarea "**********" at bounding box center [740, 437] width 176 height 93
drag, startPoint x: 693, startPoint y: 406, endPoint x: 807, endPoint y: 422, distance: 114.7
click at [807, 422] on textarea "**********" at bounding box center [740, 437] width 176 height 93
click at [765, 448] on textarea "**********" at bounding box center [740, 437] width 176 height 93
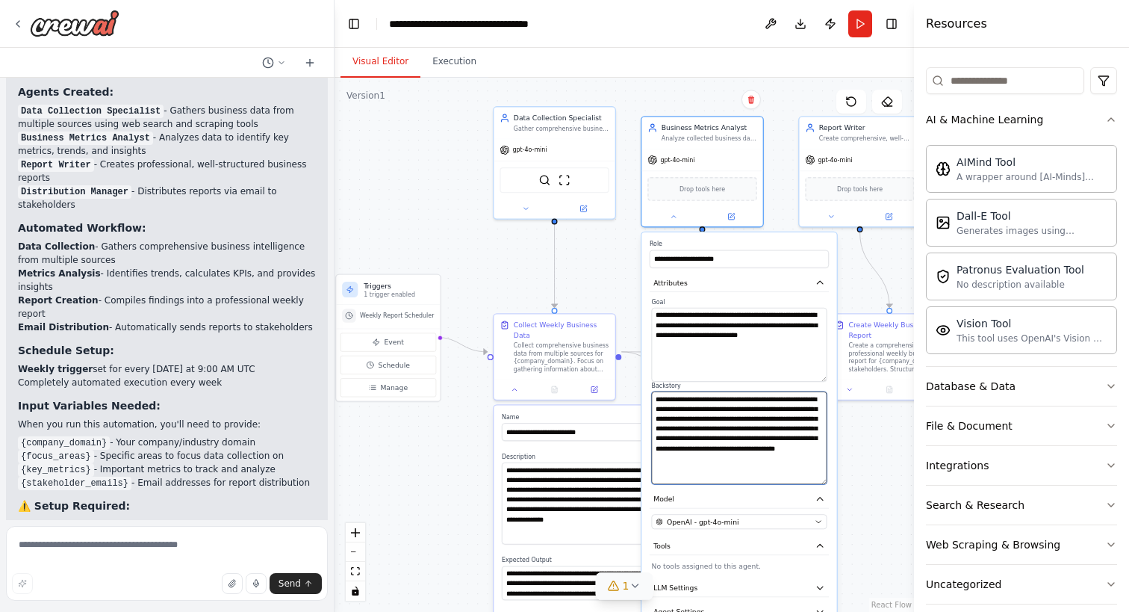
drag, startPoint x: 661, startPoint y: 438, endPoint x: 771, endPoint y: 438, distance: 109.8
click at [771, 438] on textarea "**********" at bounding box center [740, 437] width 176 height 93
click at [780, 479] on textarea "**********" at bounding box center [740, 437] width 176 height 93
click at [861, 276] on div ".deletable-edge-delete-btn { width: 20px; height: 20px; border: 0px solid #ffff…" at bounding box center [625, 345] width 580 height 534
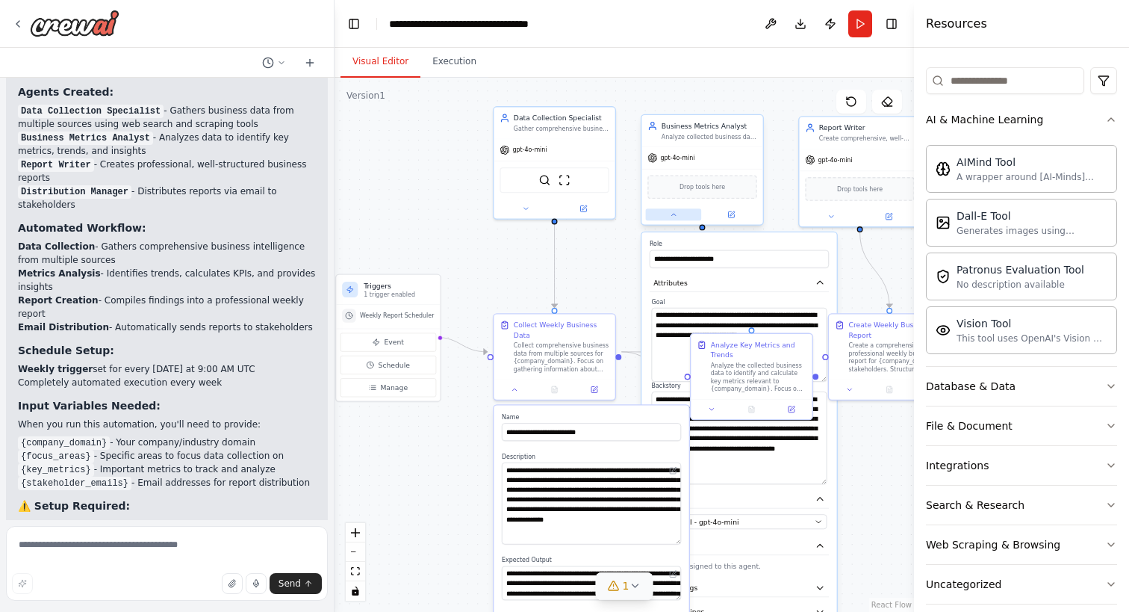
click at [672, 213] on icon at bounding box center [674, 215] width 8 height 8
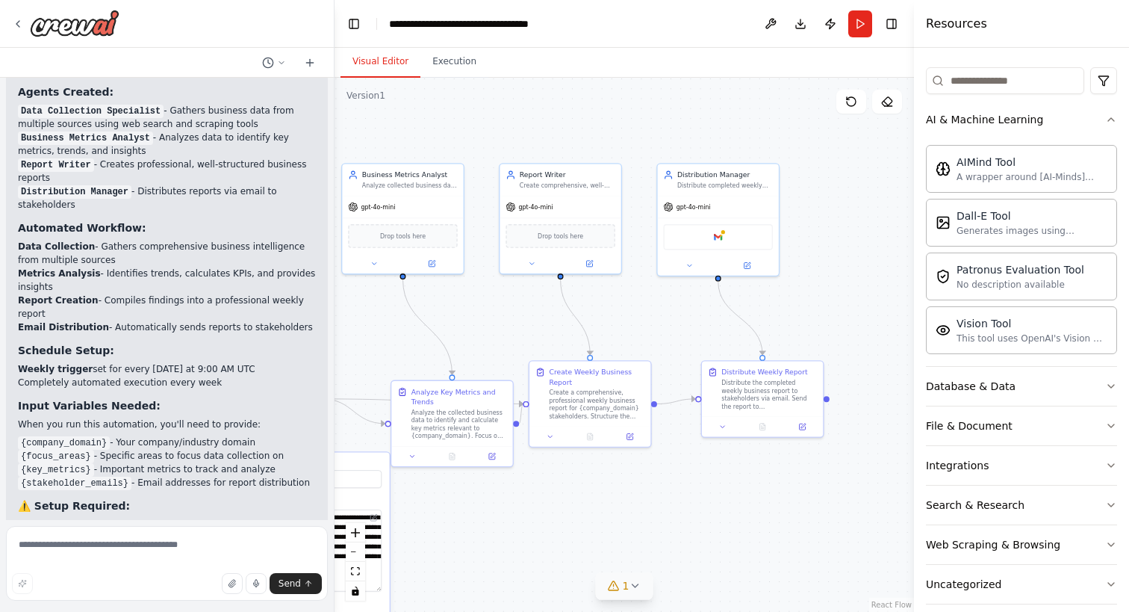
drag, startPoint x: 756, startPoint y: 465, endPoint x: 517, endPoint y: 500, distance: 241.6
click at [517, 500] on div ".deletable-edge-delete-btn { width: 20px; height: 20px; border: 0px solid #ffff…" at bounding box center [625, 345] width 580 height 534
click at [683, 259] on button at bounding box center [690, 264] width 56 height 12
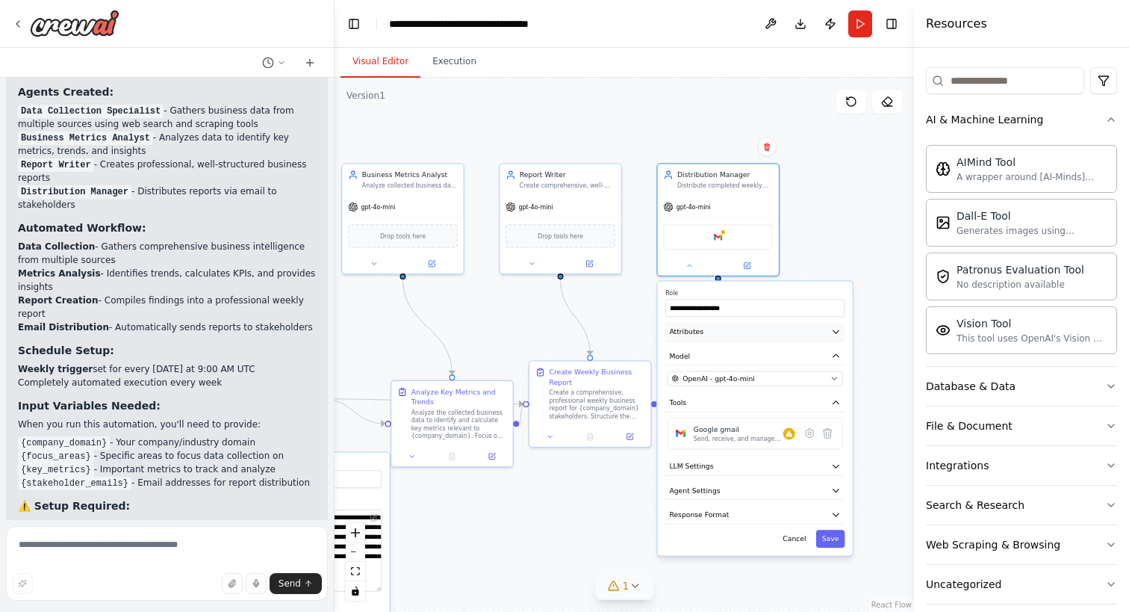
click at [838, 333] on icon "button" at bounding box center [836, 331] width 10 height 10
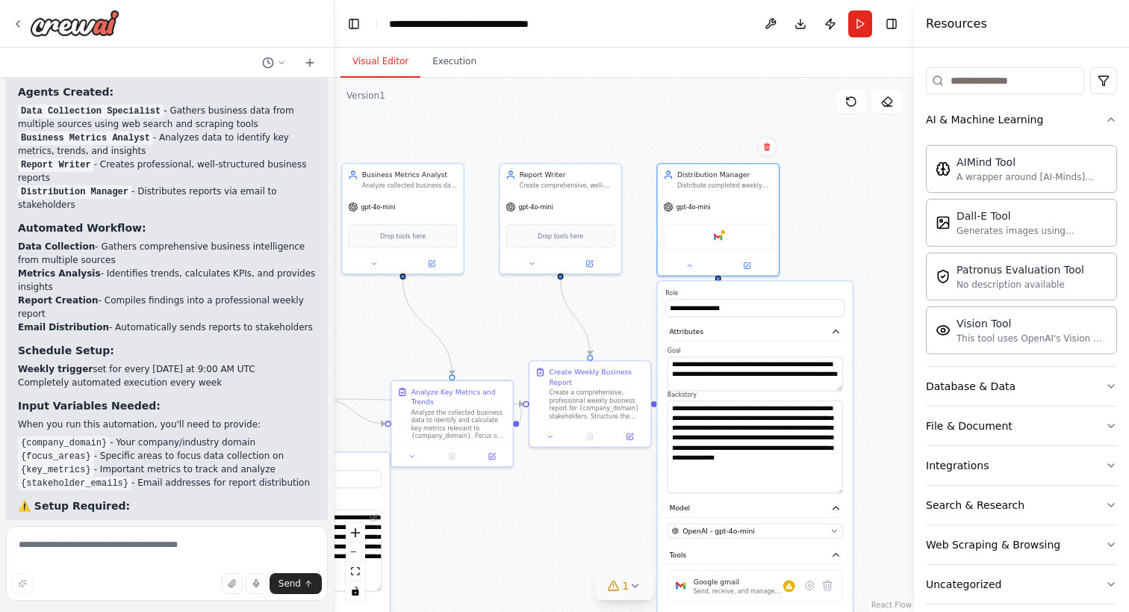
drag, startPoint x: 840, startPoint y: 431, endPoint x: 837, endPoint y: 488, distance: 56.8
click at [837, 488] on textarea "**********" at bounding box center [756, 446] width 176 height 93
drag, startPoint x: 689, startPoint y: 435, endPoint x: 795, endPoint y: 439, distance: 106.1
click at [795, 439] on textarea "**********" at bounding box center [756, 445] width 176 height 90
click at [784, 464] on textarea "**********" at bounding box center [756, 445] width 176 height 90
